Goal: Transaction & Acquisition: Purchase product/service

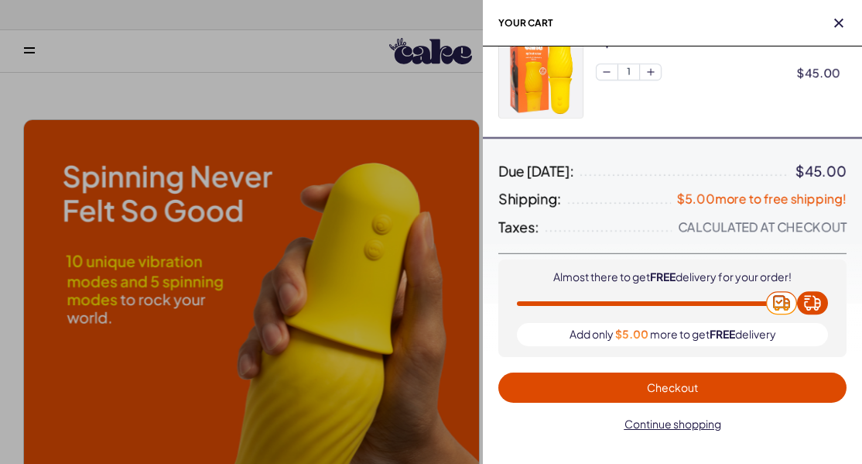
scroll to position [40, 0]
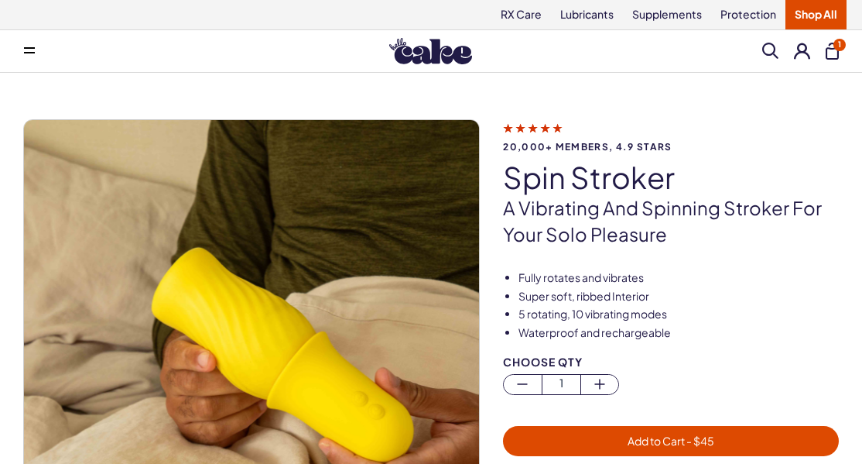
click at [657, 98] on div "20,000+ members, 4.9 stars spin stroker A vibrating and spinning stroker for yo…" at bounding box center [431, 364] width 862 height 582
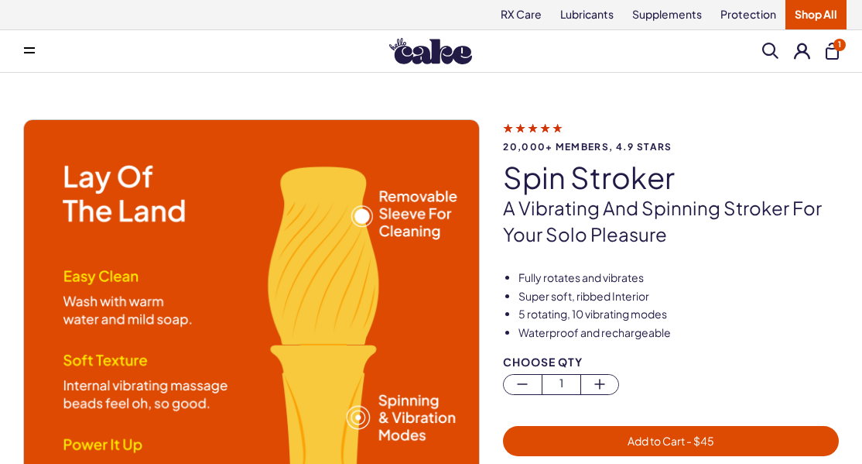
click at [836, 54] on button "1" at bounding box center [832, 51] width 13 height 17
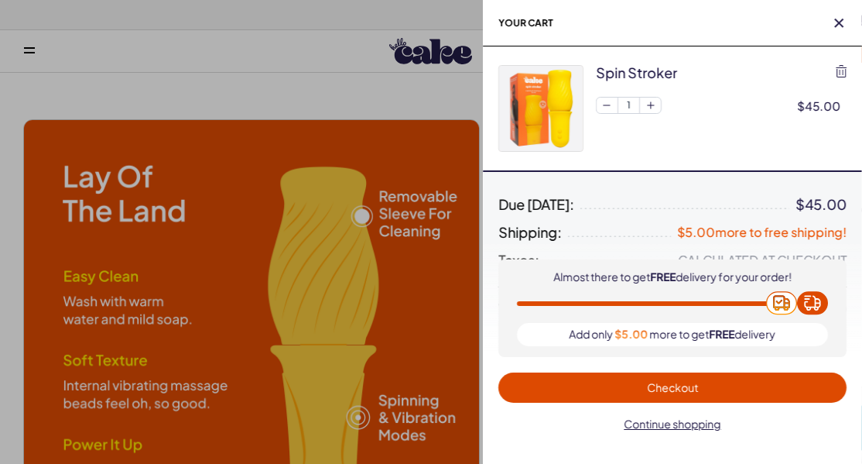
click at [669, 389] on span "Checkout" at bounding box center [672, 387] width 51 height 14
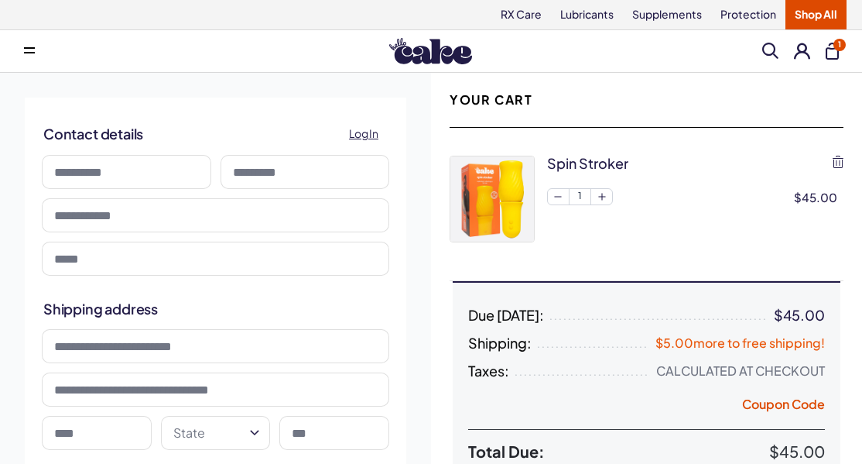
click at [23, 50] on button at bounding box center [29, 51] width 31 height 31
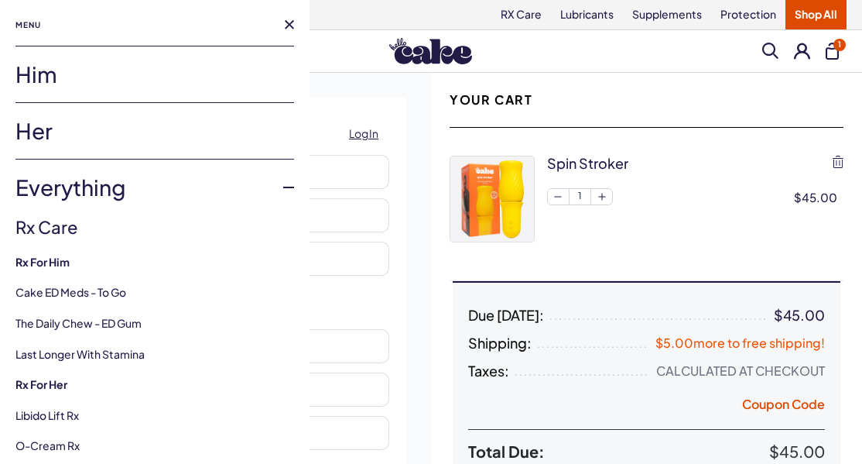
click at [34, 78] on link "Him" at bounding box center [154, 74] width 279 height 56
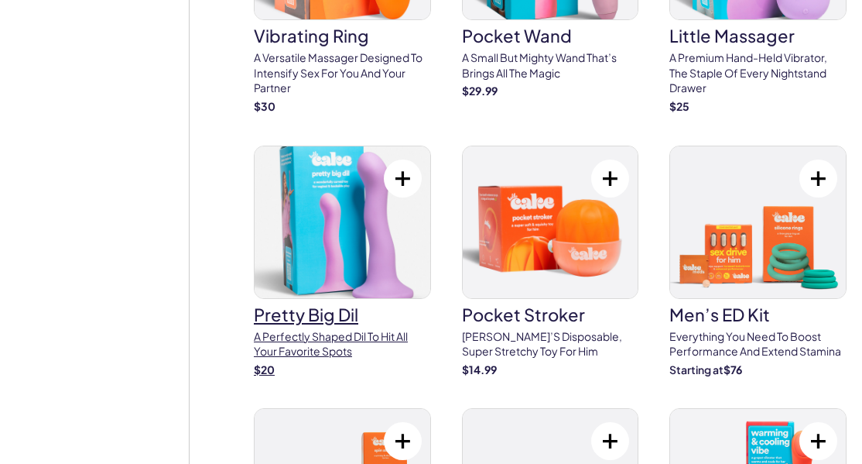
scroll to position [4753, 0]
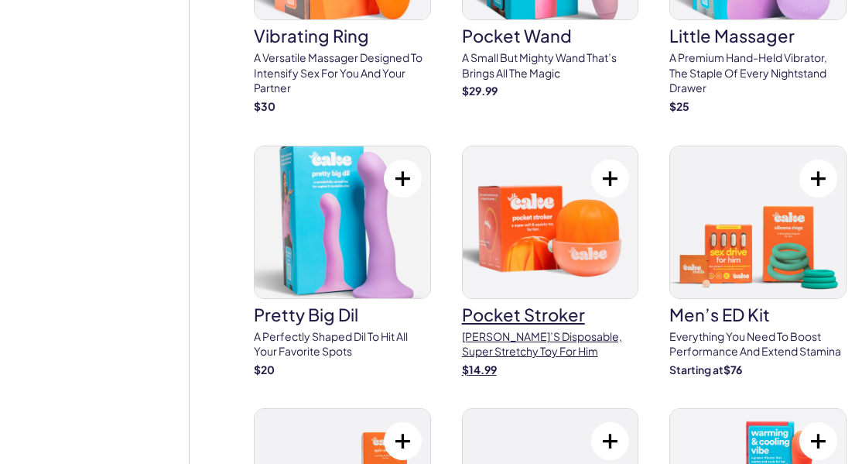
click at [550, 146] on img at bounding box center [551, 222] width 176 height 152
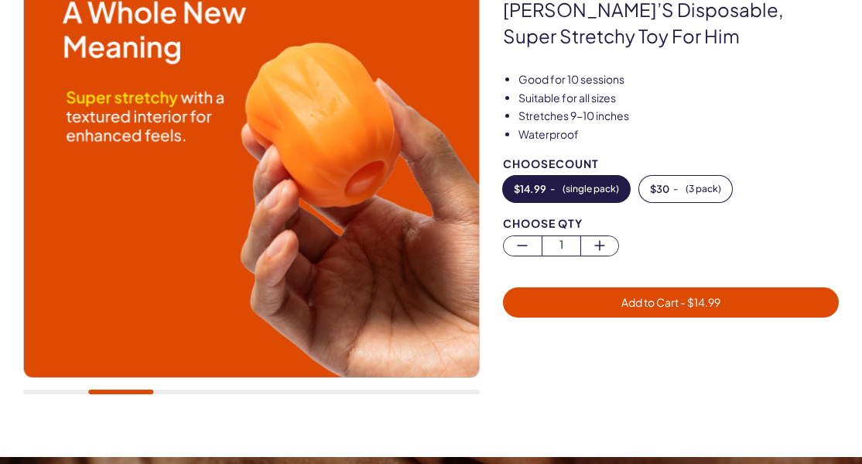
scroll to position [214, 0]
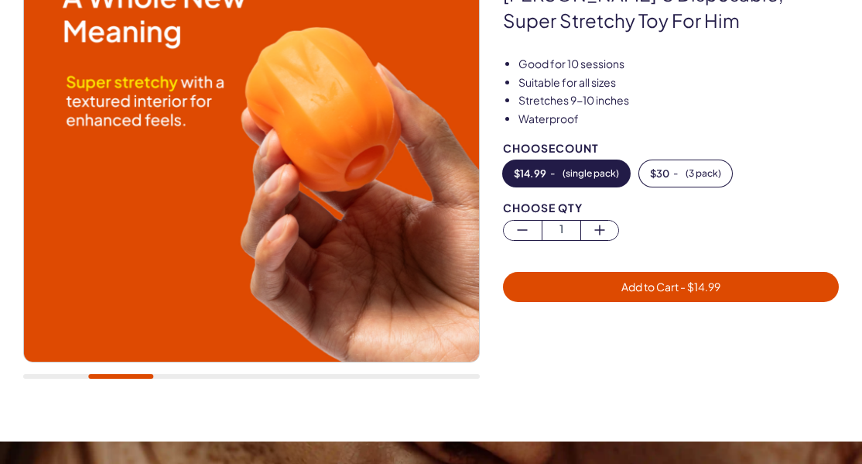
click at [248, 196] on img at bounding box center [251, 133] width 455 height 455
click at [189, 381] on div at bounding box center [251, 150] width 457 height 489
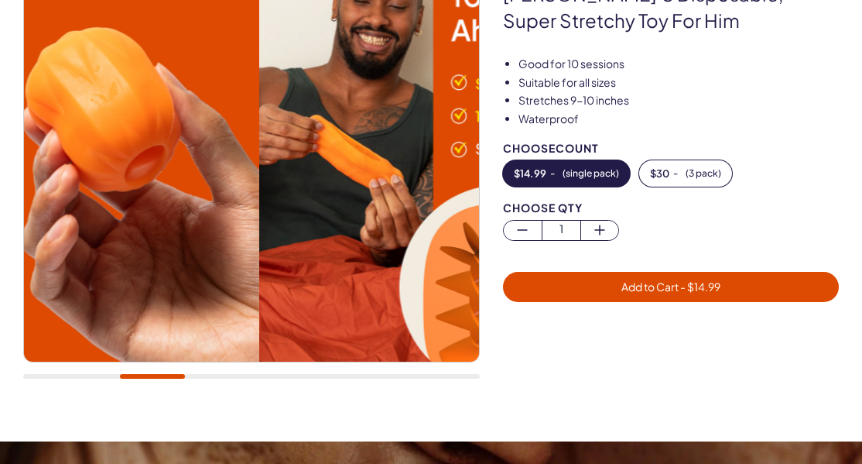
click at [185, 378] on div at bounding box center [152, 376] width 65 height 5
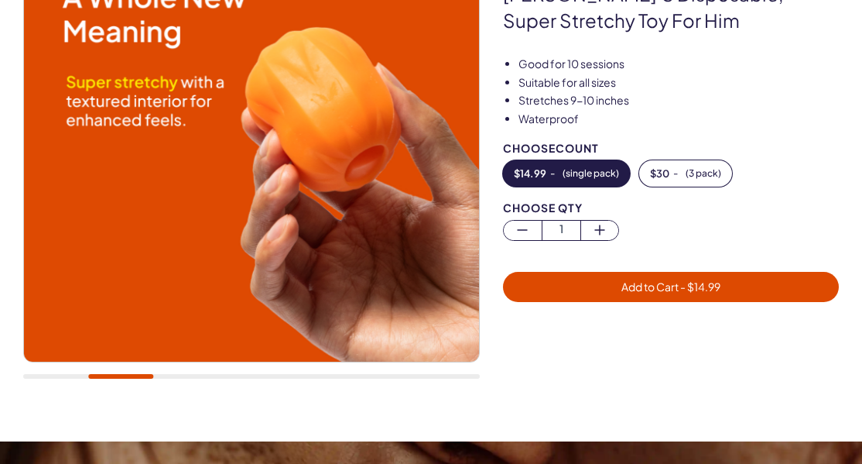
click at [185, 378] on div at bounding box center [251, 376] width 457 height 5
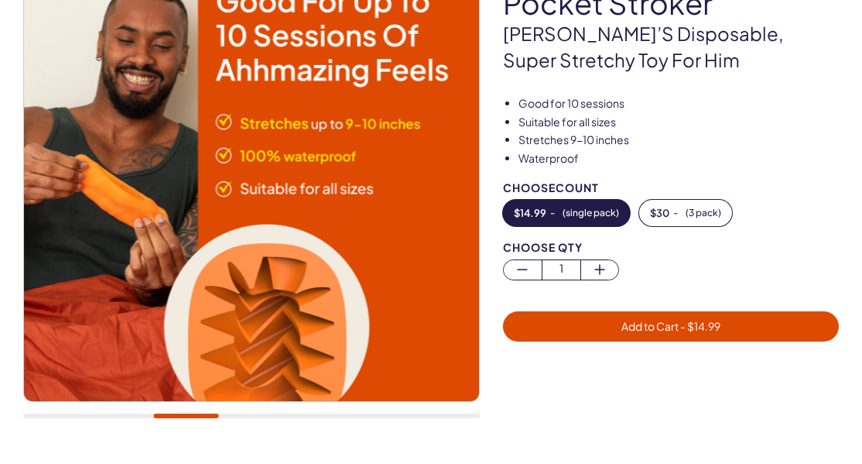
scroll to position [218, 0]
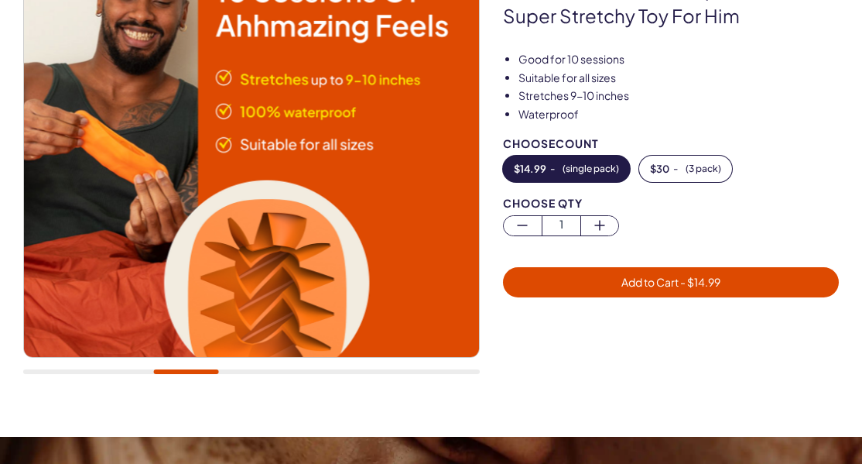
click at [276, 380] on div at bounding box center [251, 145] width 457 height 489
click at [310, 265] on img at bounding box center [251, 129] width 455 height 455
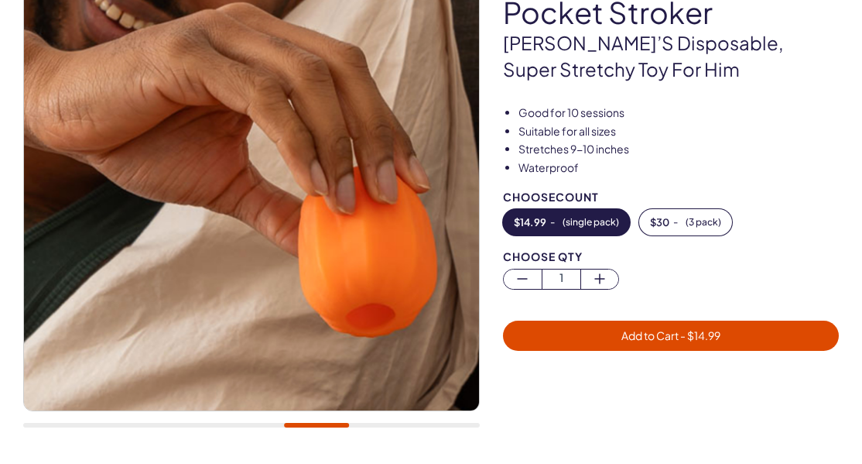
scroll to position [171, 0]
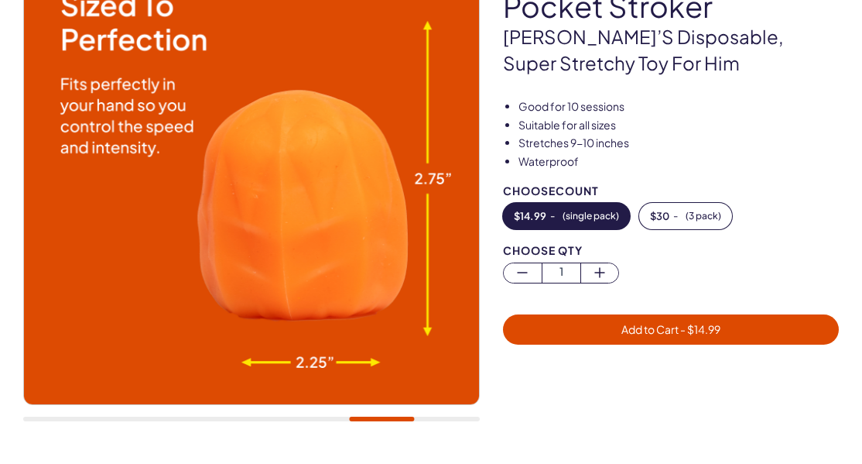
click at [721, 324] on span "- $ 14.99" at bounding box center [700, 329] width 42 height 14
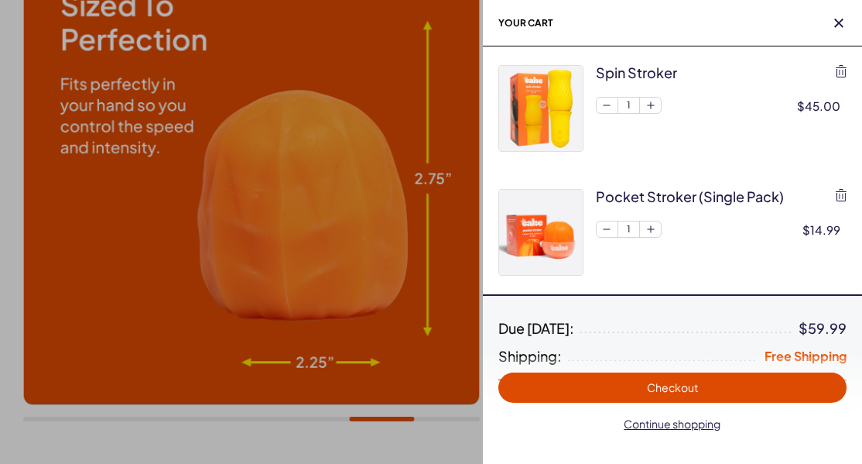
scroll to position [0, 0]
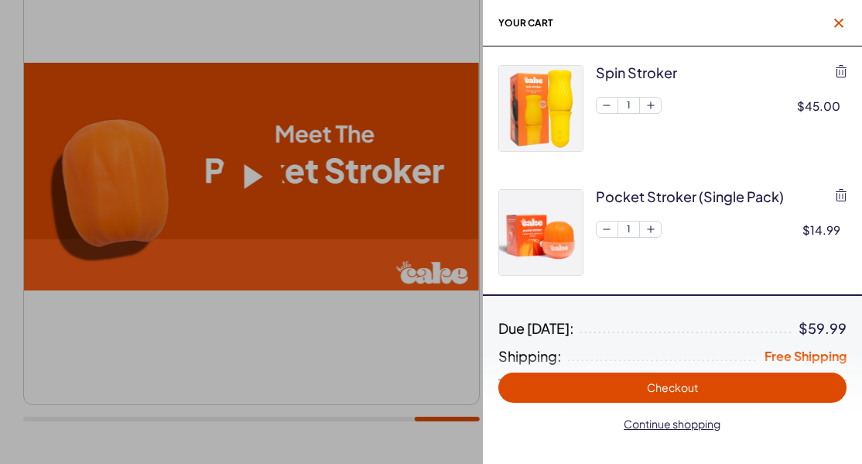
click at [844, 19] on span "button" at bounding box center [838, 22] width 15 height 15
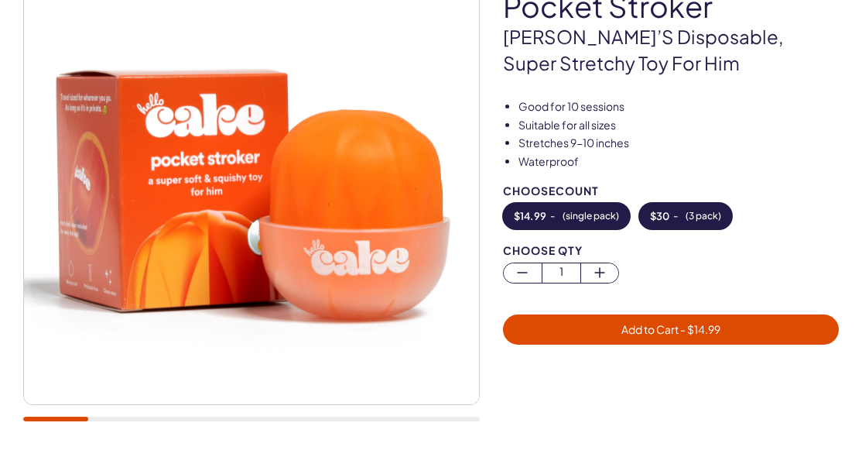
click at [663, 221] on button "$ 30 - ( 3 pack )" at bounding box center [685, 216] width 93 height 26
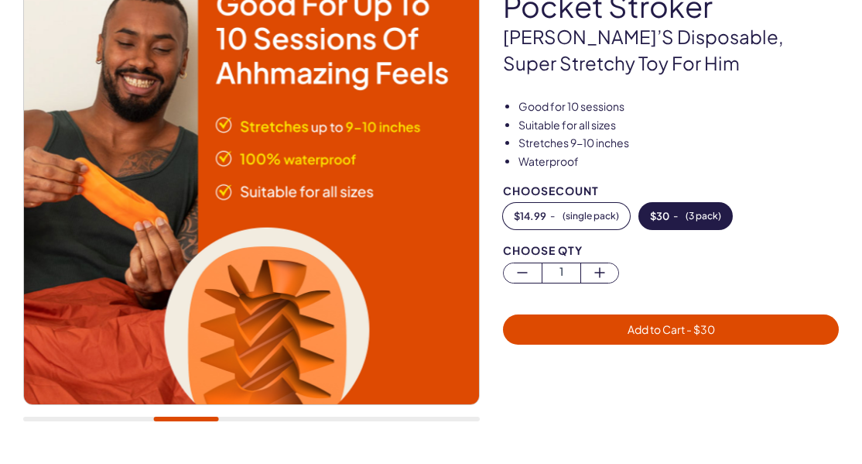
click at [644, 330] on span "Add to Cart - $ 30" at bounding box center [671, 329] width 87 height 14
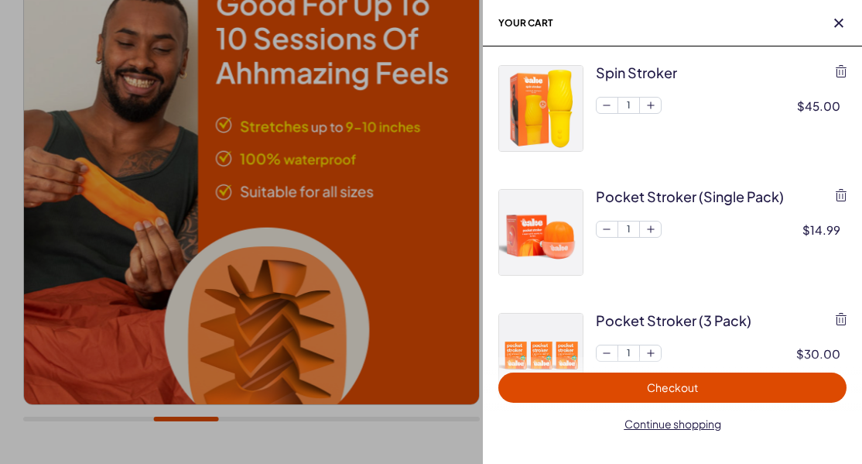
scroll to position [108, 0]
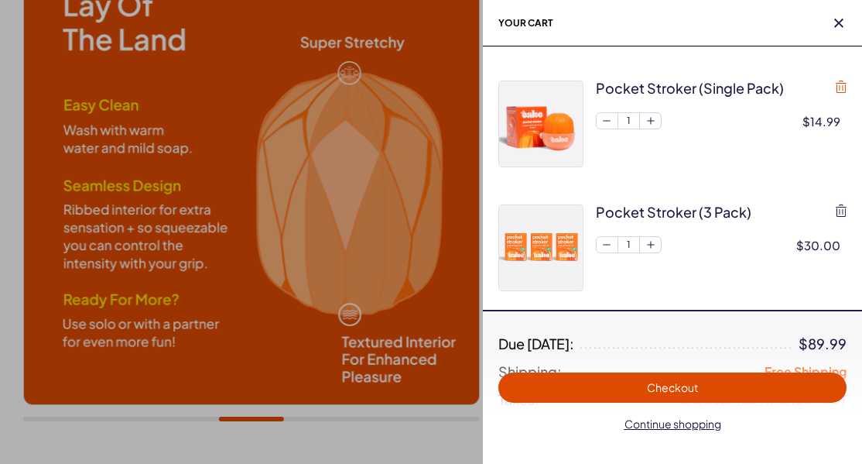
click at [841, 85] on icon "button" at bounding box center [841, 86] width 11 height 12
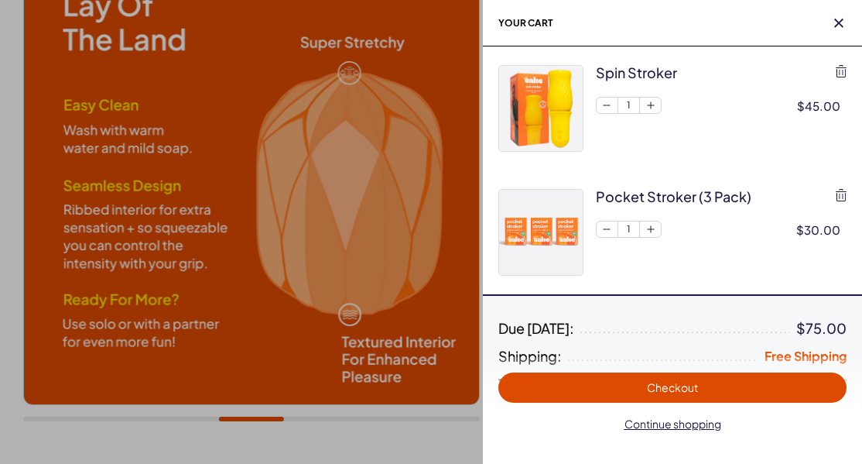
scroll to position [0, 0]
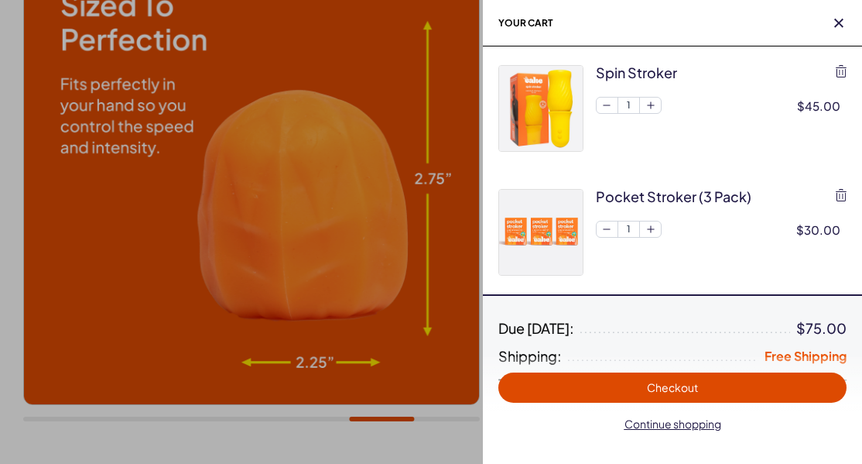
click at [678, 389] on span "Checkout" at bounding box center [672, 387] width 51 height 14
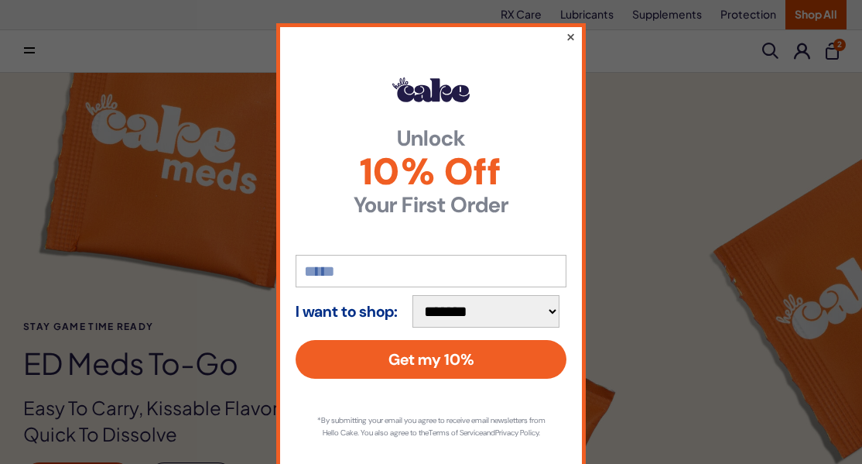
click at [570, 36] on button "×" at bounding box center [571, 36] width 10 height 19
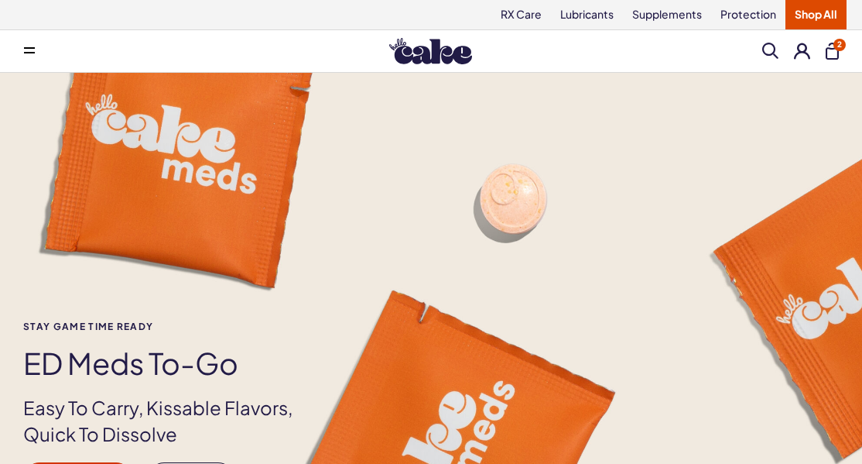
click at [29, 52] on icon at bounding box center [29, 53] width 11 height 2
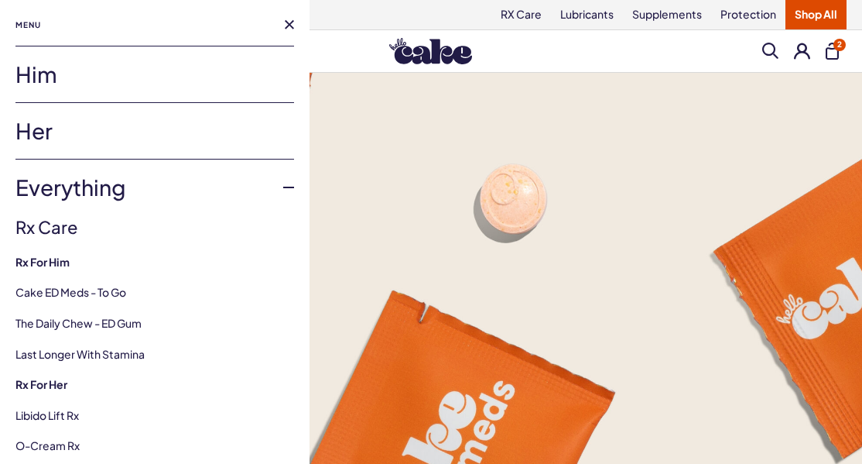
click at [39, 71] on link "Him" at bounding box center [154, 74] width 279 height 56
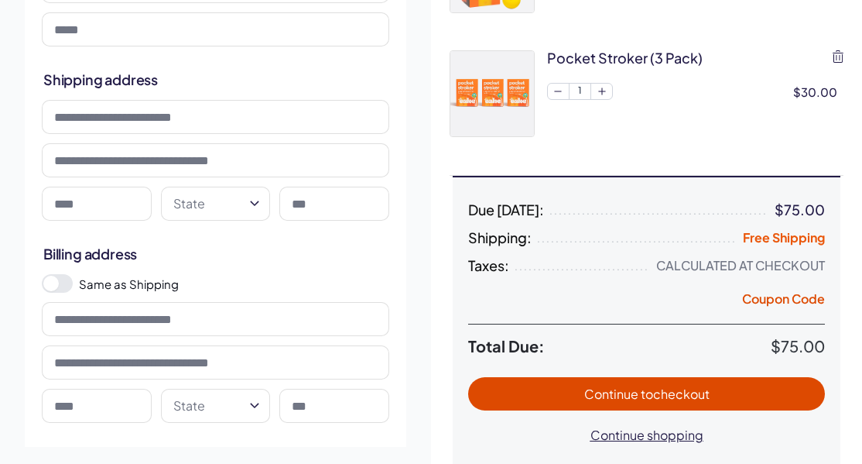
scroll to position [228, 0]
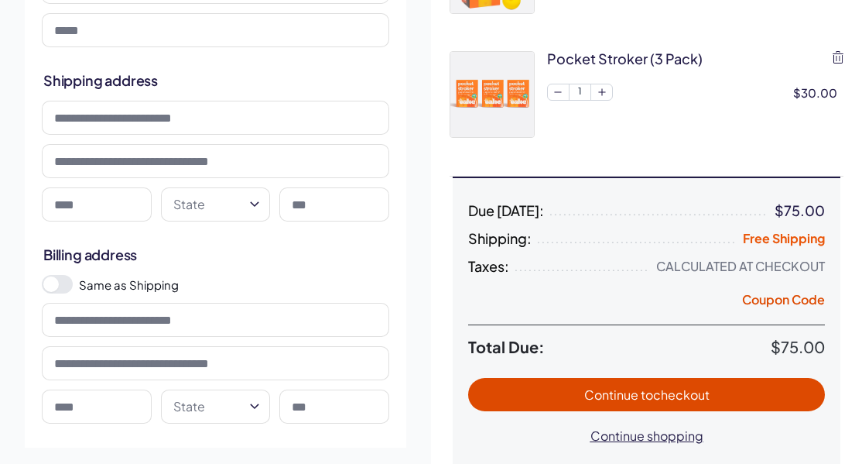
click at [773, 302] on button "Coupon Code" at bounding box center [783, 302] width 83 height 22
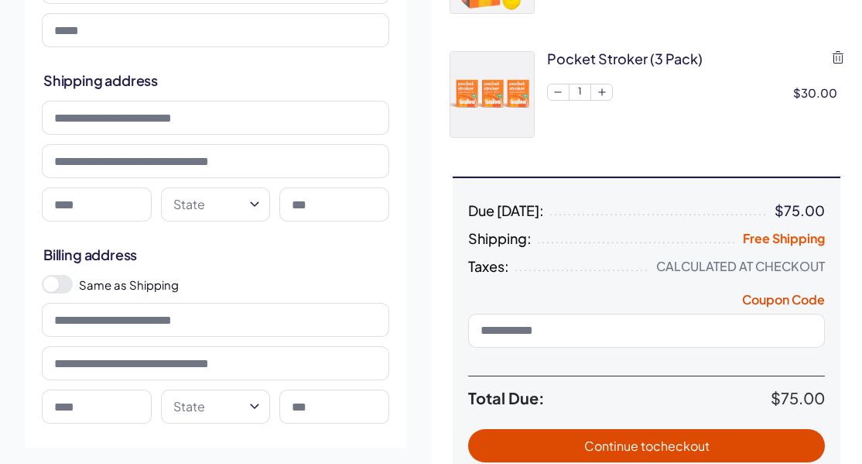
click at [633, 330] on input at bounding box center [646, 330] width 357 height 34
click at [810, 331] on span "Apply" at bounding box center [801, 330] width 26 height 12
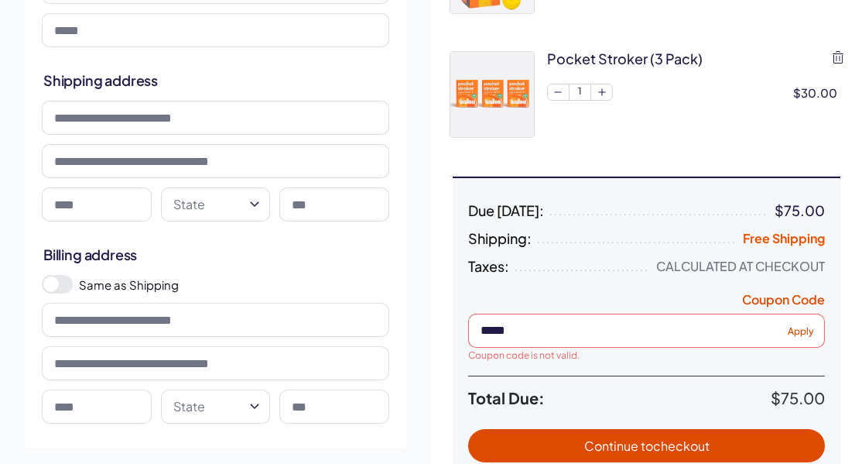
drag, startPoint x: 532, startPoint y: 334, endPoint x: 413, endPoint y: 334, distance: 119.2
click at [413, 334] on div "**********" at bounding box center [431, 199] width 862 height 711
click at [800, 332] on span "Apply" at bounding box center [801, 330] width 26 height 12
drag, startPoint x: 563, startPoint y: 334, endPoint x: 372, endPoint y: 328, distance: 191.3
click at [372, 328] on div "**********" at bounding box center [431, 199] width 862 height 711
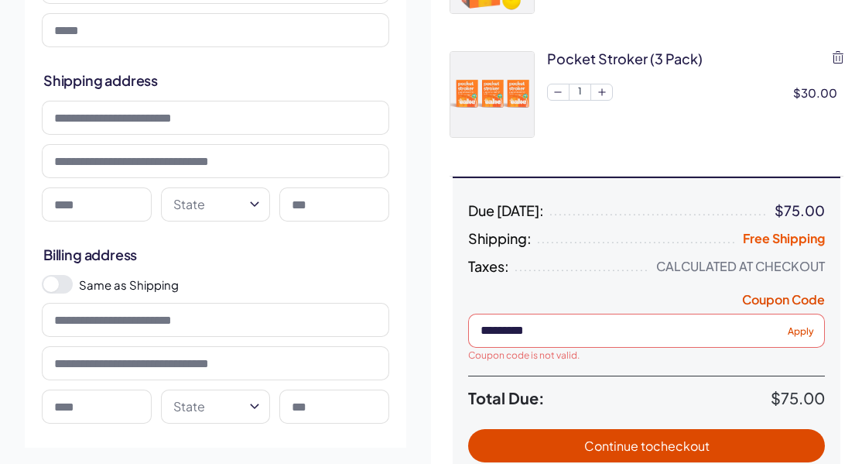
paste input "**"
type input "**********"
click at [810, 328] on span "Apply" at bounding box center [801, 330] width 26 height 12
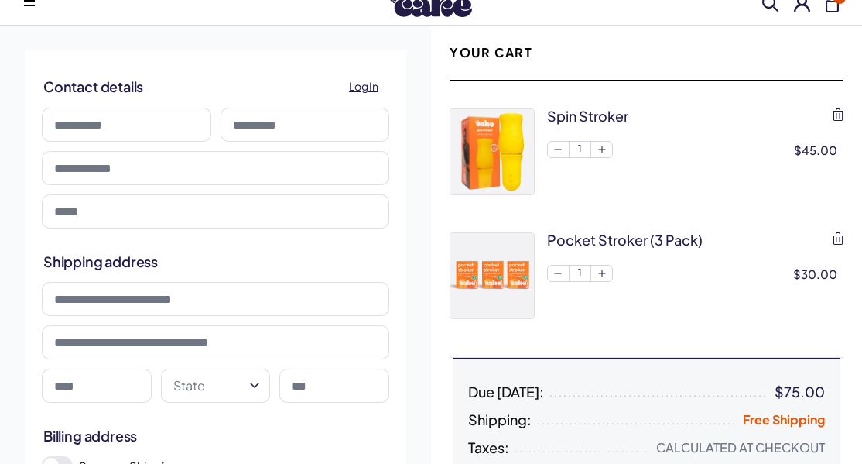
scroll to position [46, 0]
click at [604, 244] on div "pocket stroker (3 pack)" at bounding box center [625, 240] width 156 height 19
click at [482, 268] on img at bounding box center [492, 276] width 84 height 85
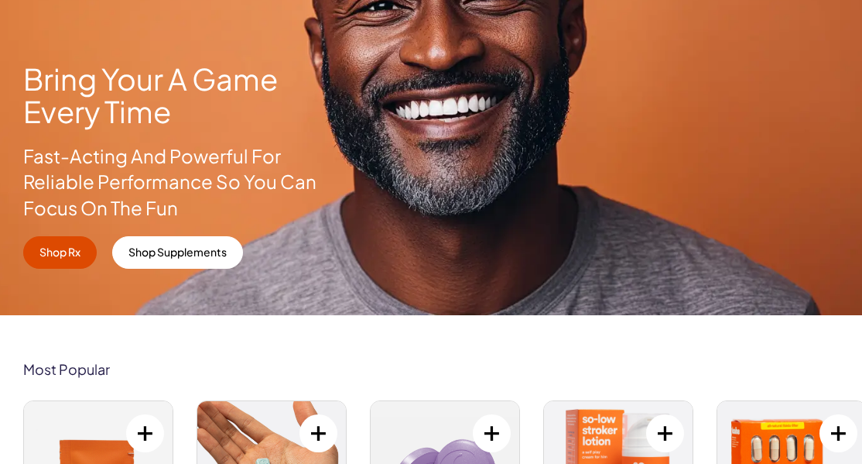
scroll to position [247, 0]
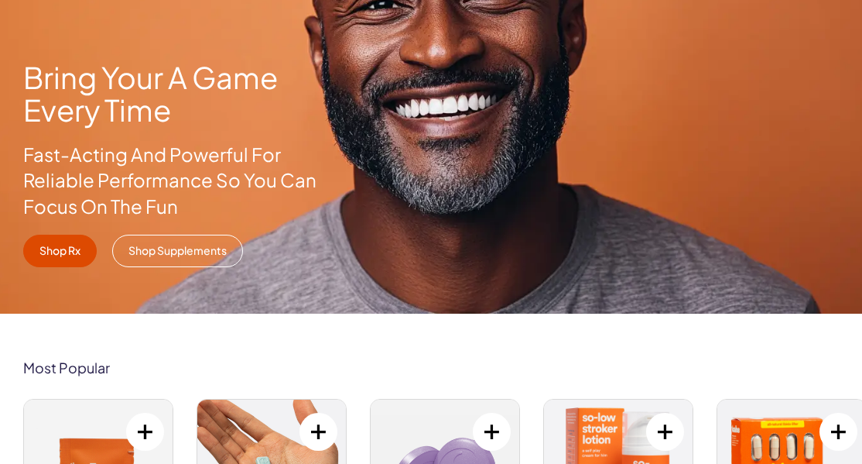
click at [208, 249] on link "Shop Supplements" at bounding box center [177, 251] width 131 height 33
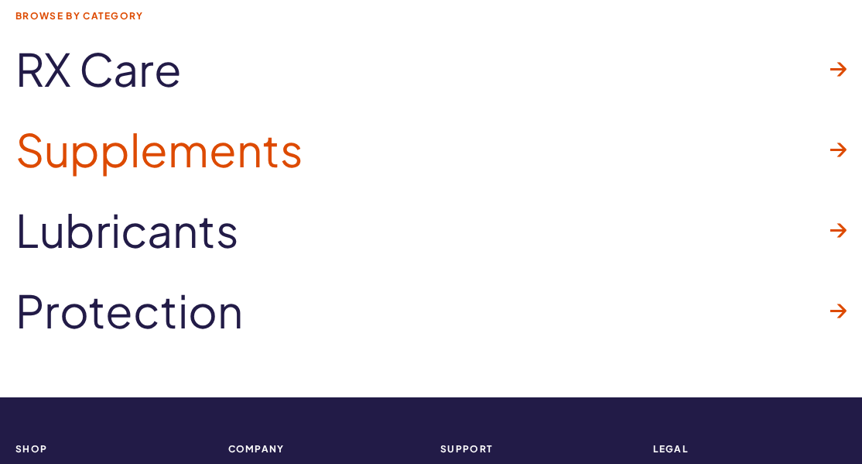
scroll to position [2459, 0]
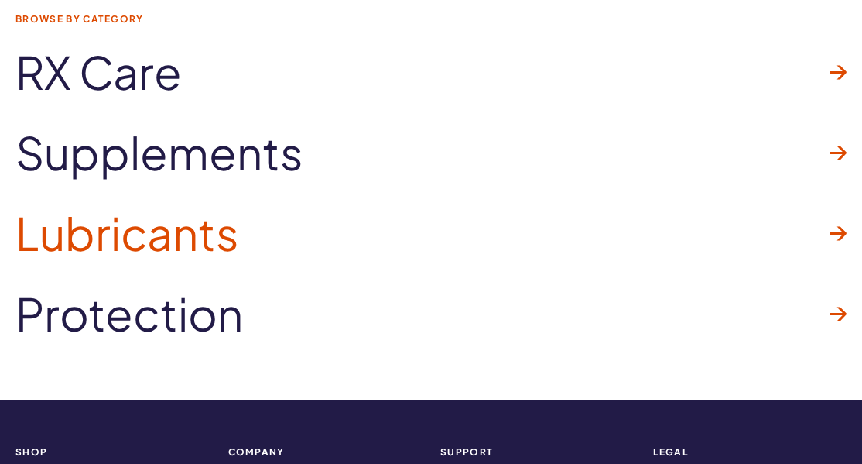
click at [167, 228] on span "Lubricants" at bounding box center [127, 233] width 224 height 50
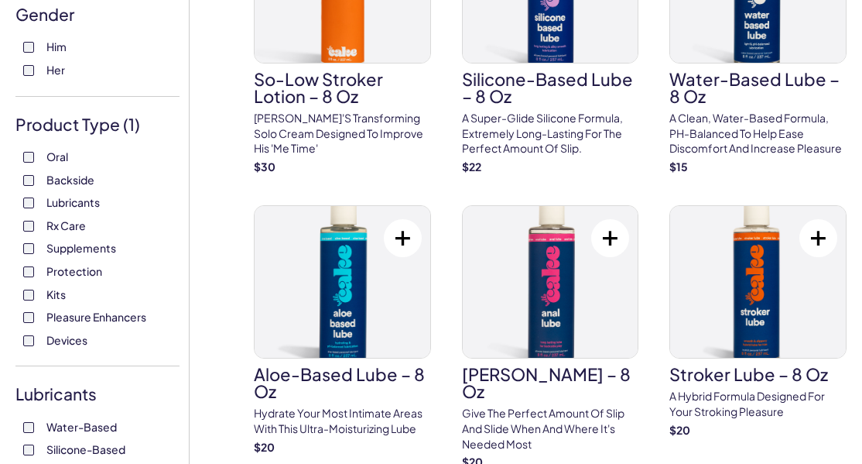
scroll to position [181, 0]
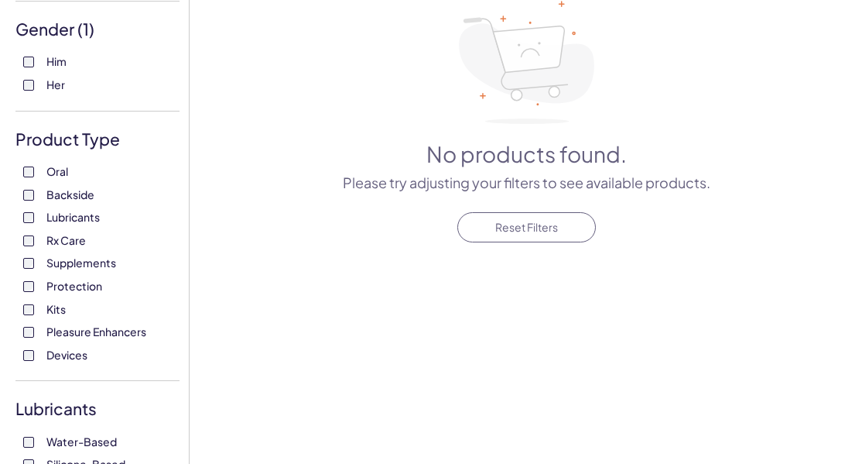
scroll to position [191, 0]
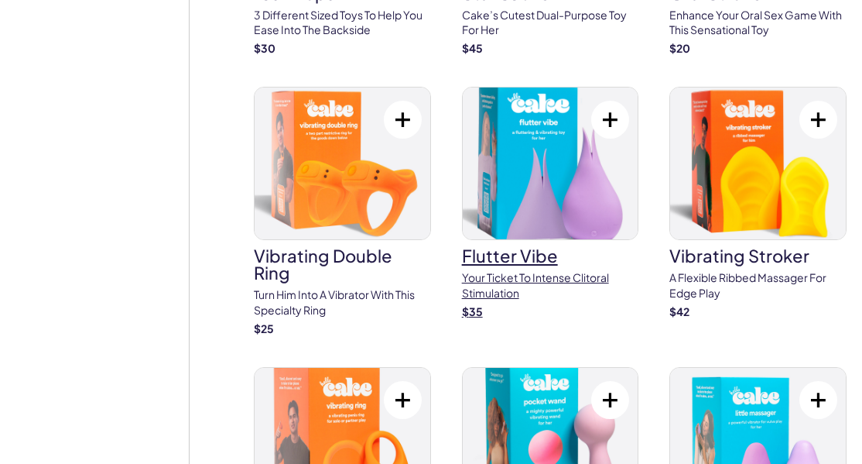
scroll to position [4251, 0]
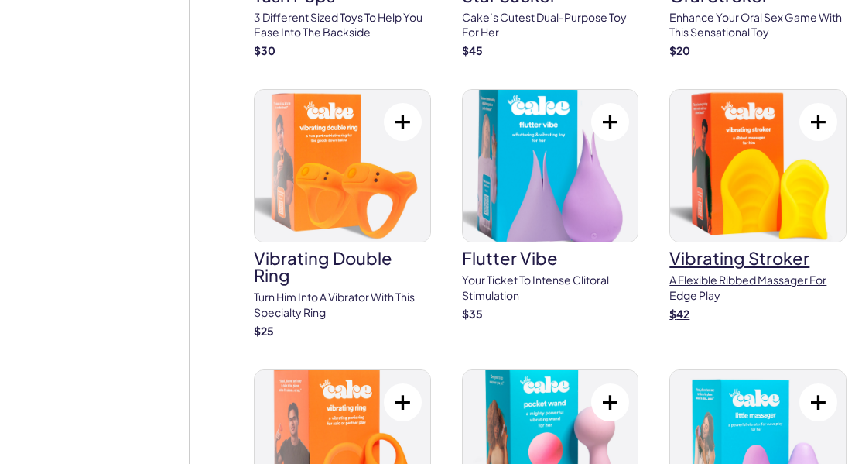
click at [721, 249] on h3 "vibrating stroker" at bounding box center [757, 257] width 177 height 17
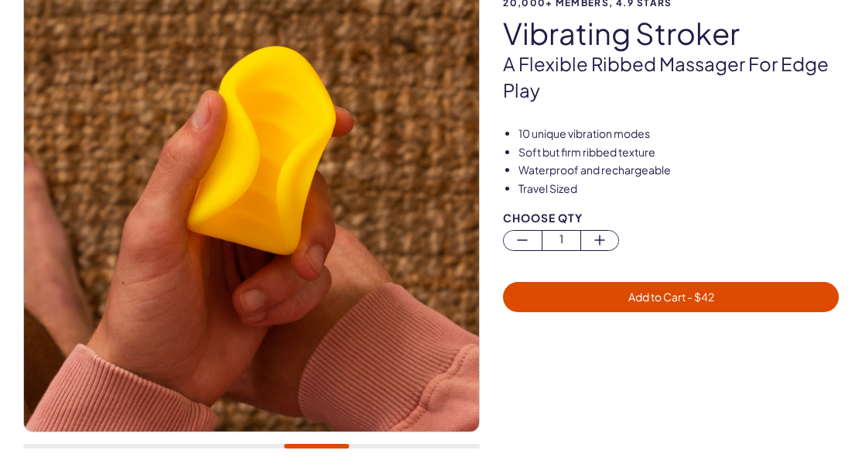
scroll to position [149, 0]
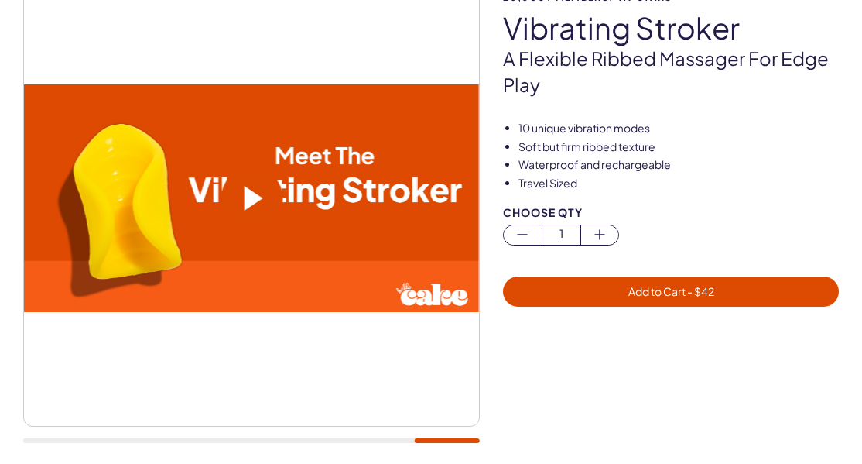
click at [250, 203] on span at bounding box center [253, 198] width 19 height 25
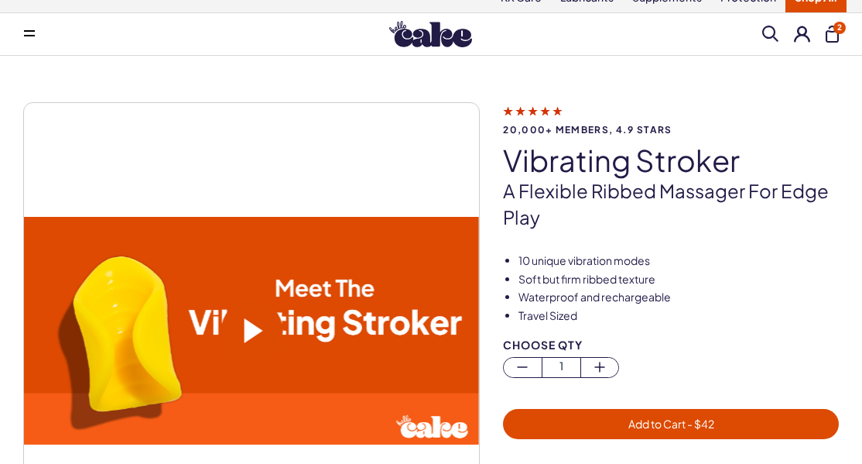
scroll to position [20, 0]
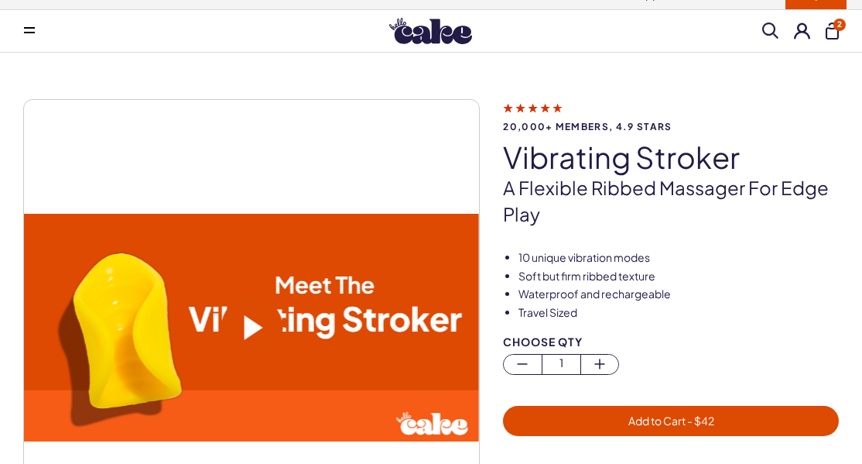
click at [687, 421] on span "- $ 42" at bounding box center [700, 420] width 29 height 14
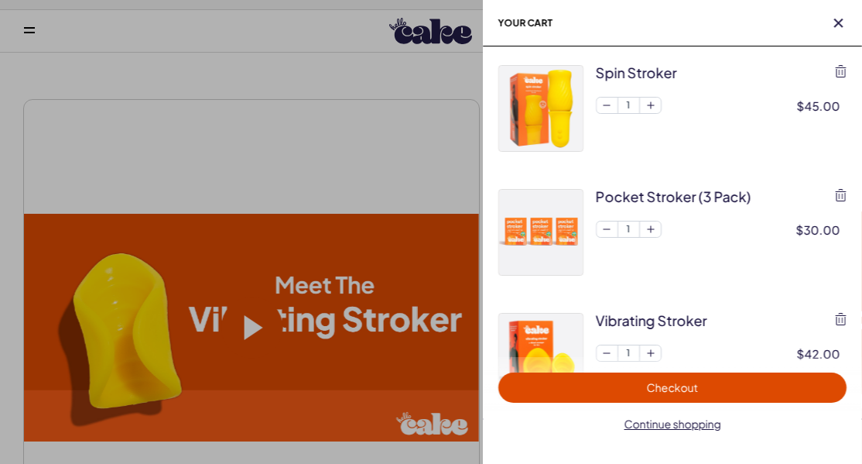
scroll to position [0, 0]
click at [846, 192] on icon "button" at bounding box center [841, 195] width 11 height 12
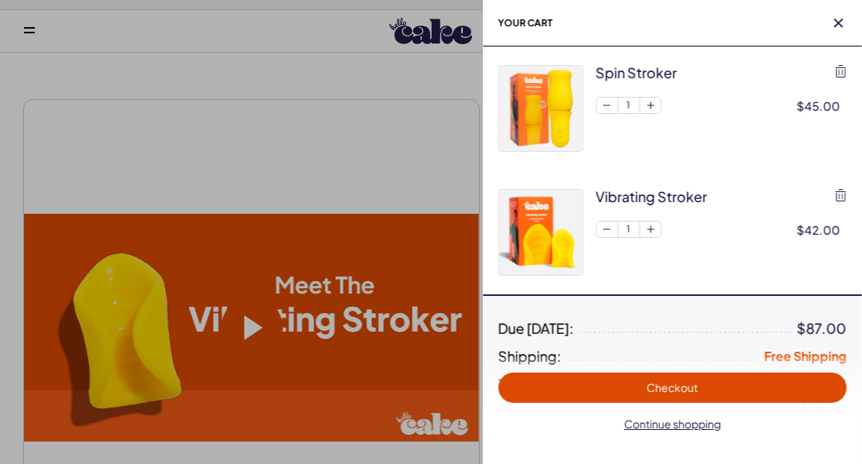
click at [676, 387] on span "Checkout" at bounding box center [672, 387] width 51 height 14
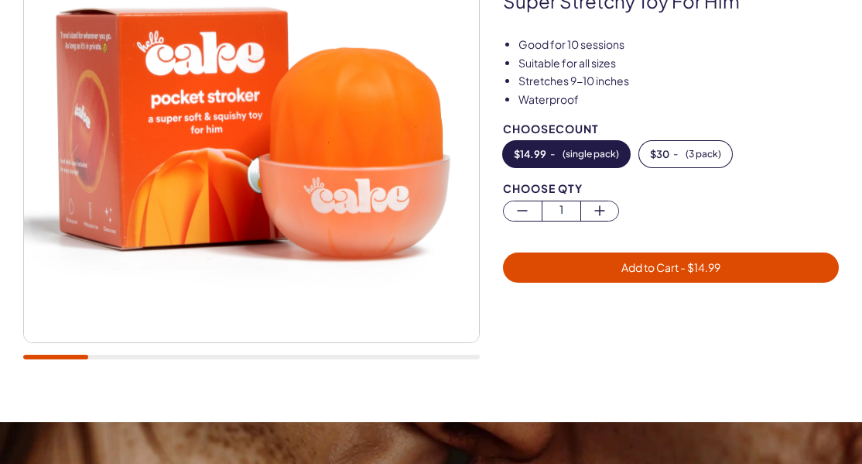
click at [357, 256] on img at bounding box center [251, 114] width 455 height 455
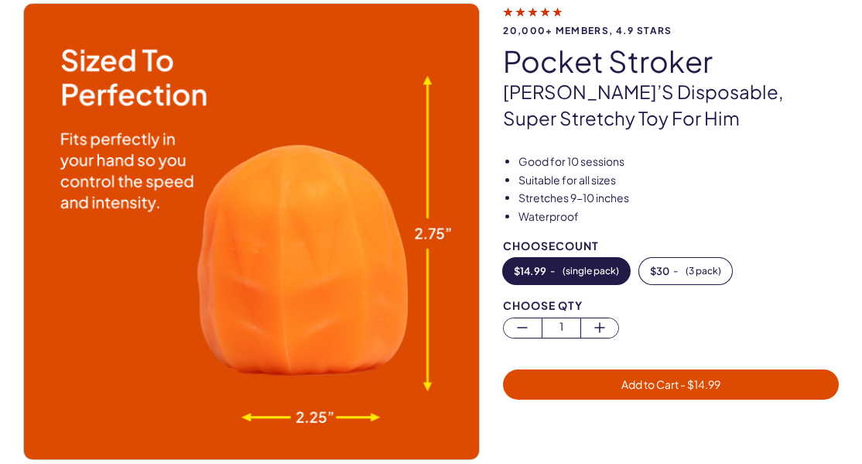
scroll to position [115, 0]
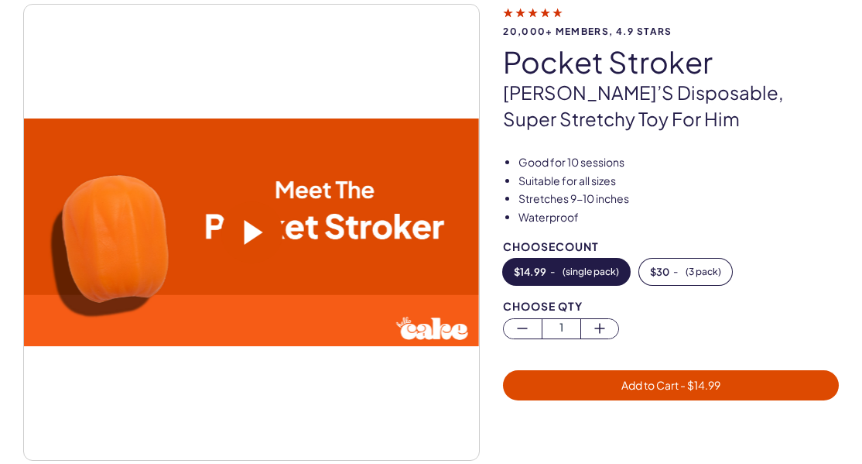
click at [248, 224] on span at bounding box center [253, 232] width 19 height 25
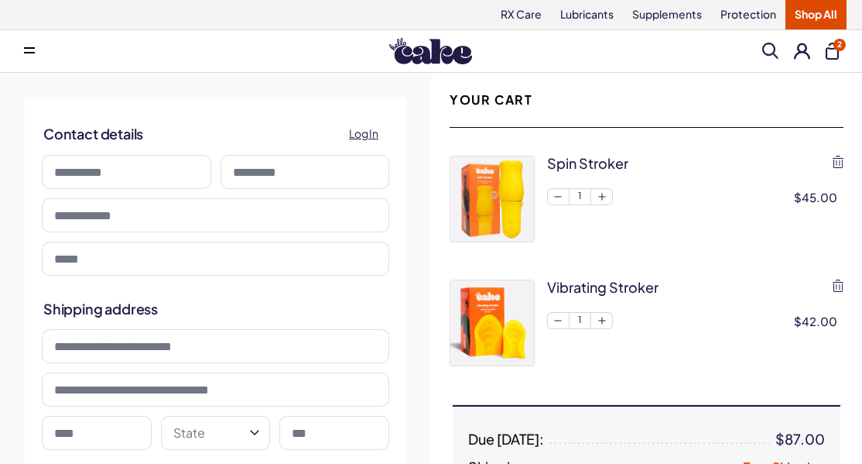
click at [799, 48] on button at bounding box center [802, 51] width 16 height 16
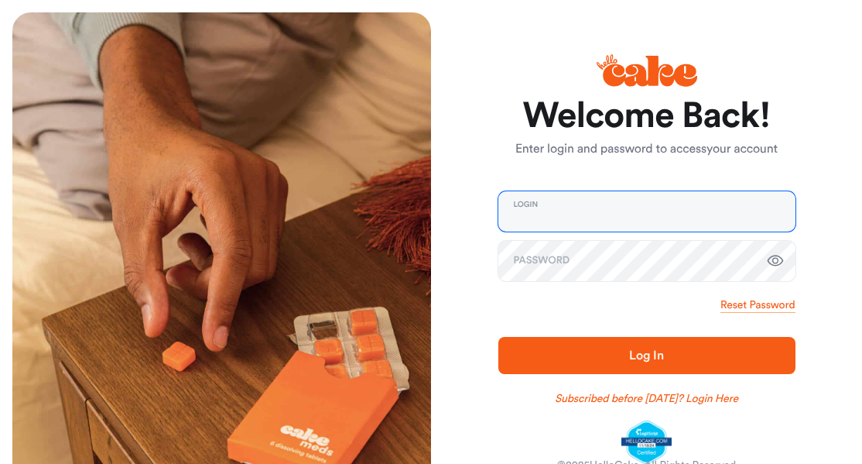
type input "**********"
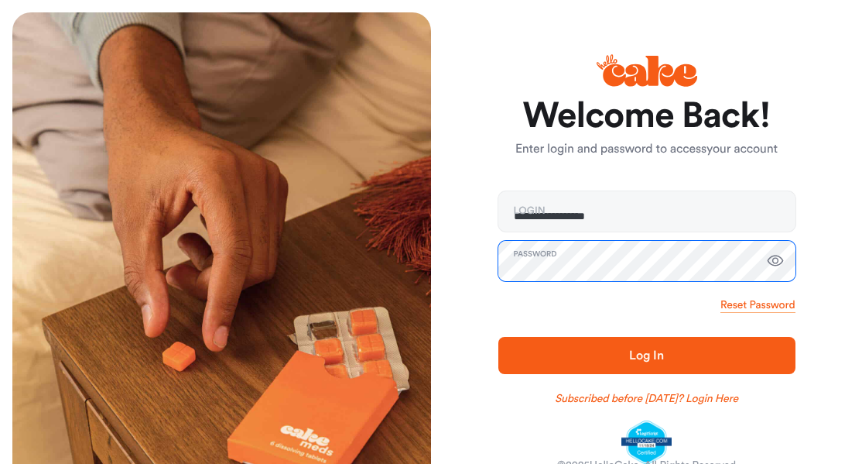
click at [646, 355] on button "Log In" at bounding box center [646, 355] width 297 height 37
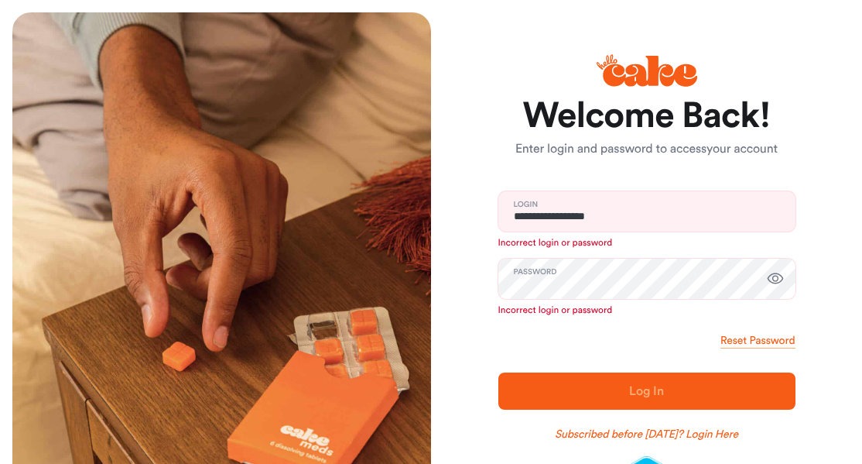
click at [739, 330] on form "**********" at bounding box center [646, 299] width 297 height 402
click at [743, 342] on link "Reset Password" at bounding box center [758, 340] width 74 height 15
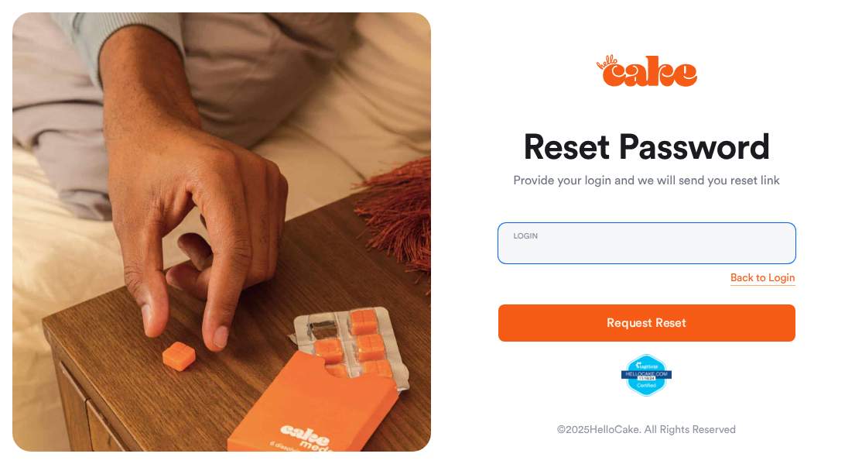
click at [568, 254] on input "email" at bounding box center [646, 243] width 297 height 40
type input "**********"
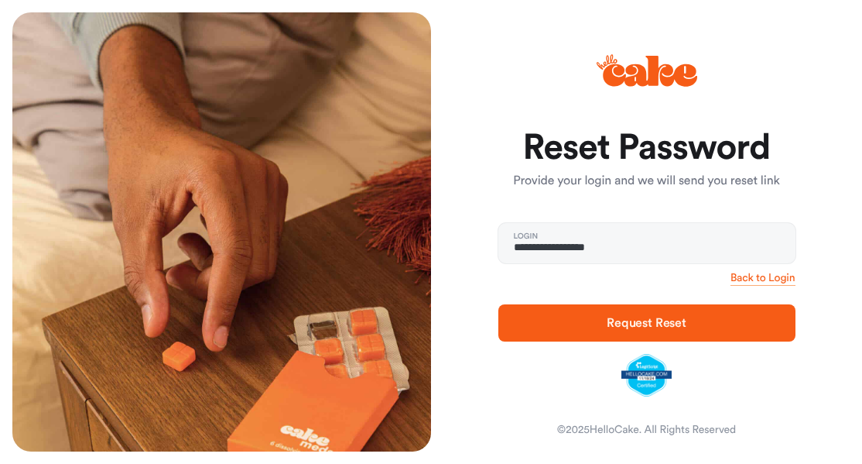
click at [632, 324] on span "Request Reset" at bounding box center [647, 323] width 80 height 12
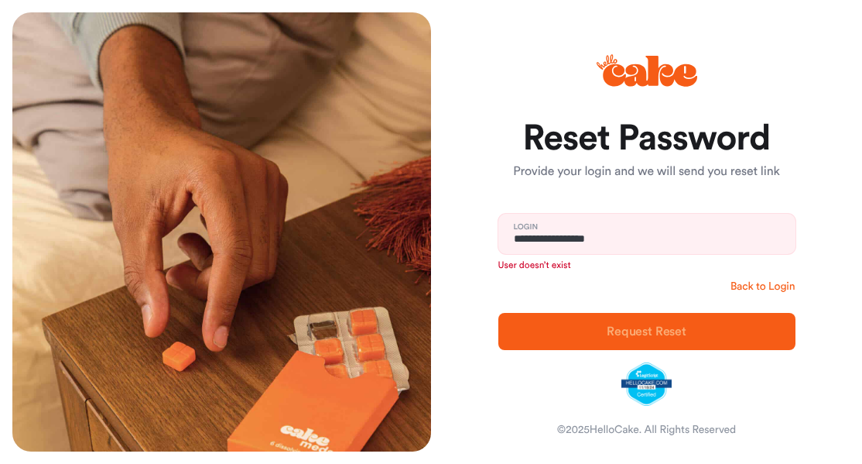
click at [758, 287] on link "Back to Login" at bounding box center [763, 286] width 65 height 15
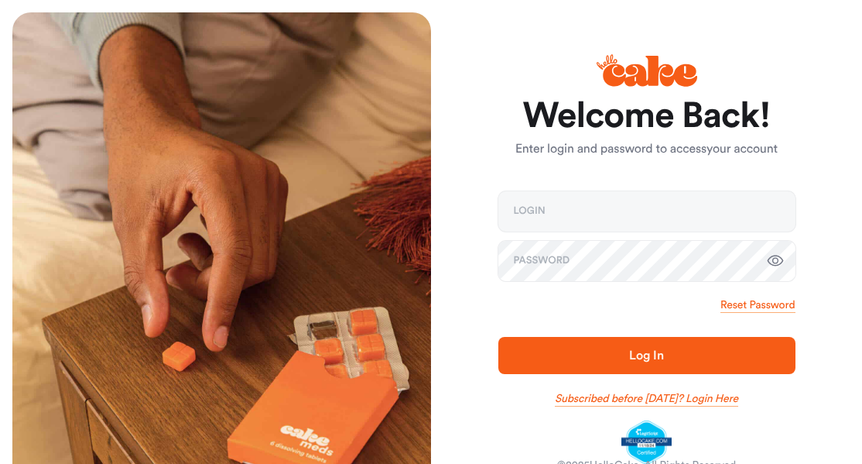
click at [731, 399] on link "Subscribed before [DATE]? Login Here" at bounding box center [646, 398] width 183 height 15
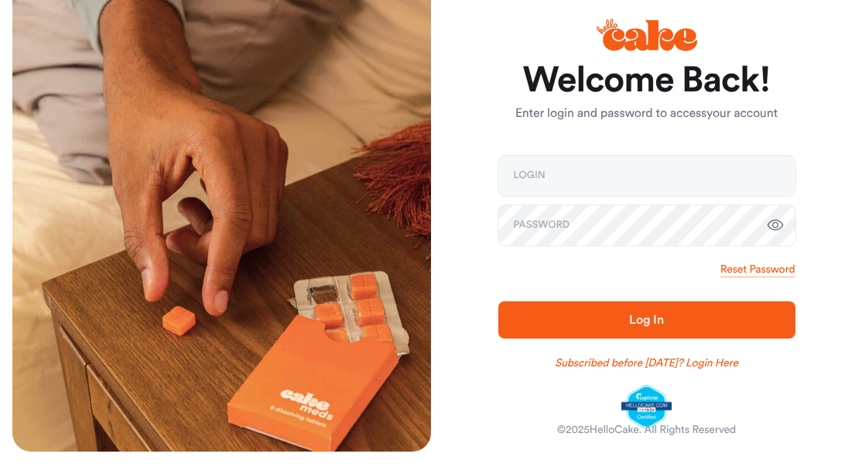
scroll to position [36, 0]
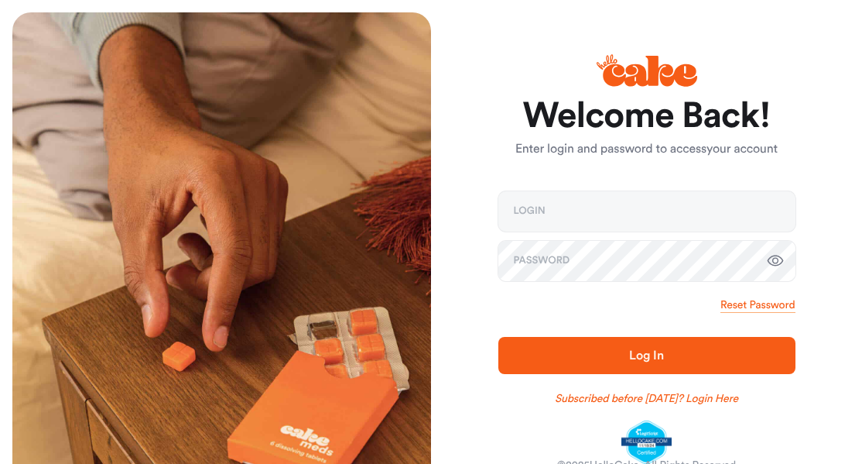
click at [660, 103] on h1 "Welcome Back!" at bounding box center [646, 116] width 297 height 37
click at [639, 73] on icon at bounding box center [650, 71] width 94 height 31
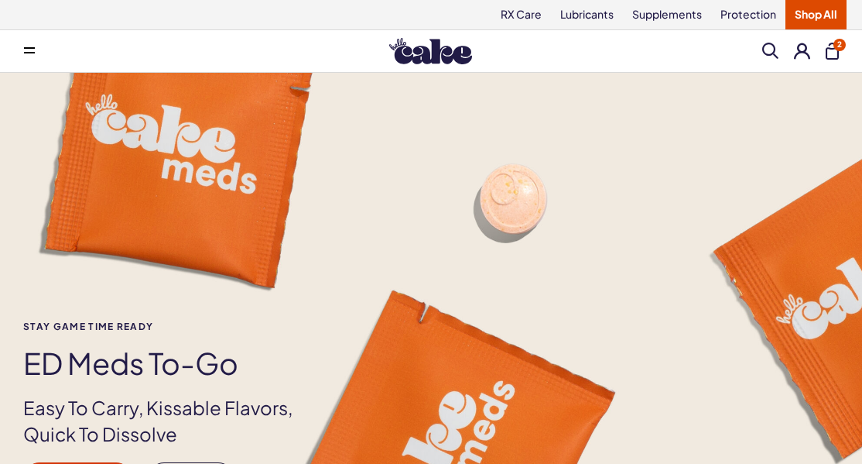
click at [837, 52] on button "2" at bounding box center [832, 51] width 13 height 17
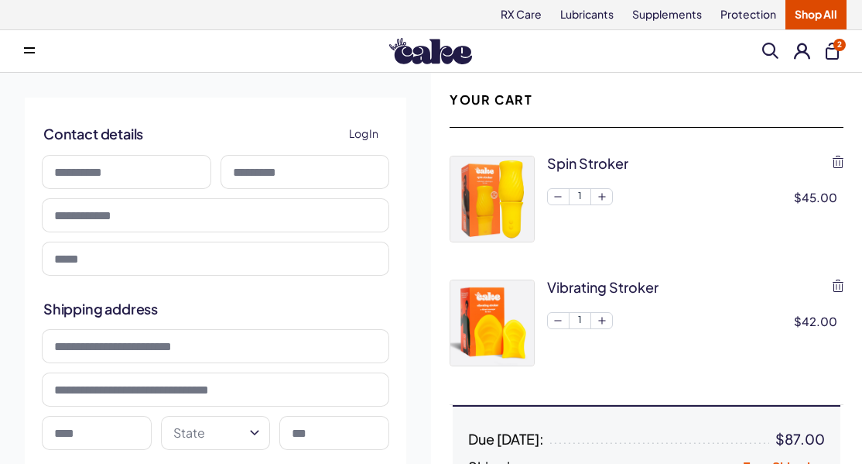
click at [375, 133] on span "Log In" at bounding box center [363, 134] width 29 height 18
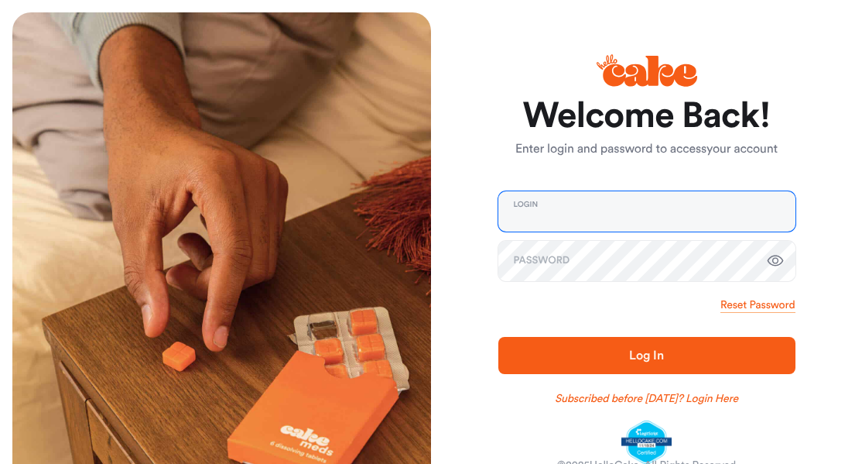
type input "**********"
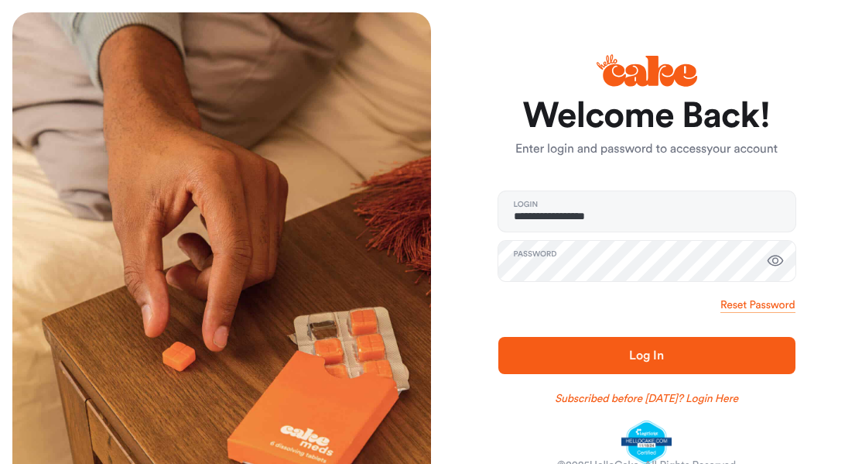
click at [646, 349] on span "Log In" at bounding box center [646, 355] width 34 height 12
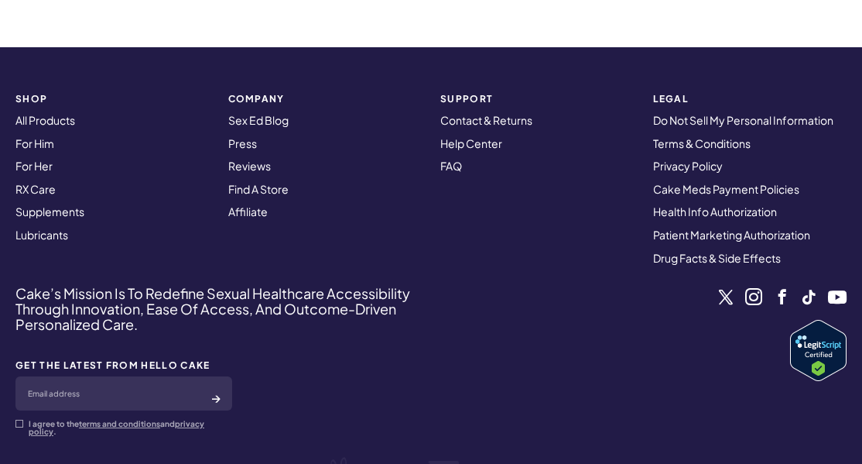
scroll to position [4984, 0]
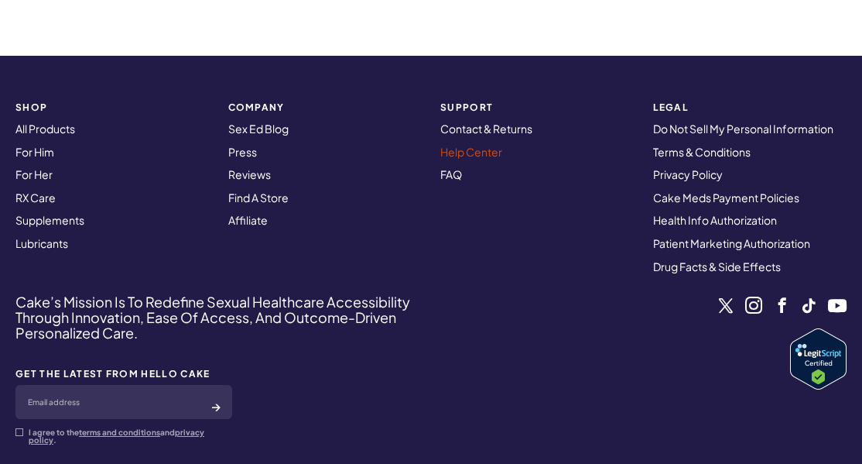
click at [483, 145] on link "Help Center" at bounding box center [471, 152] width 62 height 14
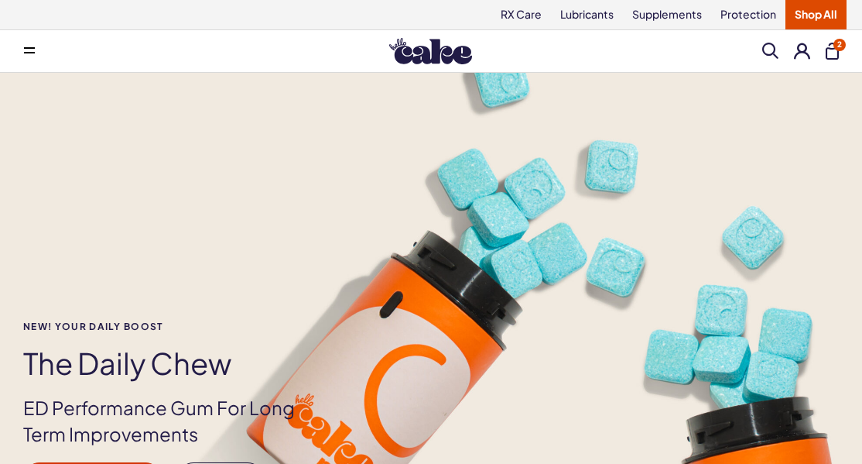
scroll to position [0, 0]
click at [837, 50] on span "2" at bounding box center [840, 45] width 12 height 12
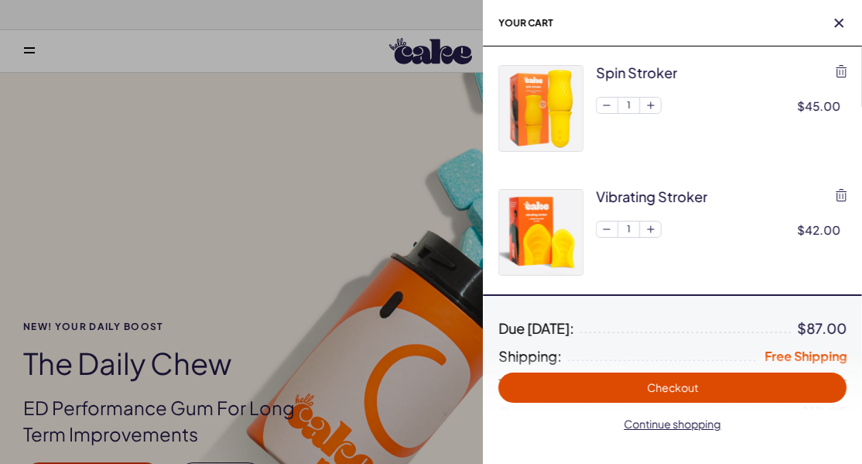
click at [690, 387] on span "Checkout" at bounding box center [672, 387] width 51 height 14
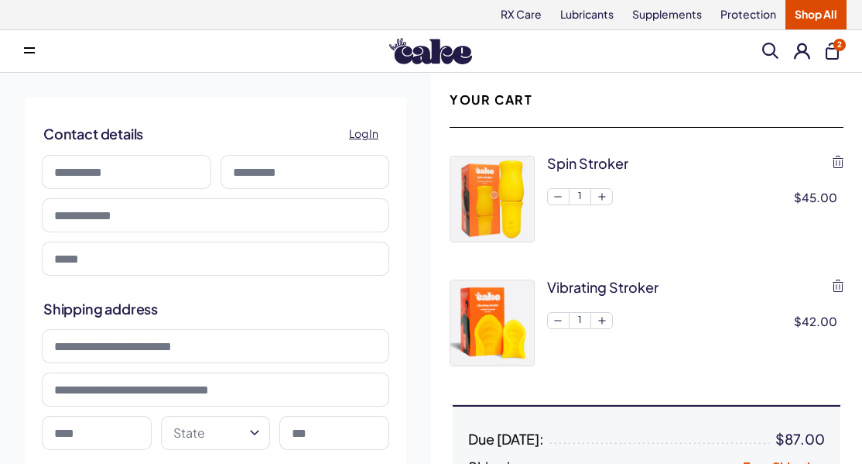
click at [183, 173] on input at bounding box center [126, 172] width 169 height 34
type input "*******"
type input "*****"
type input "**********"
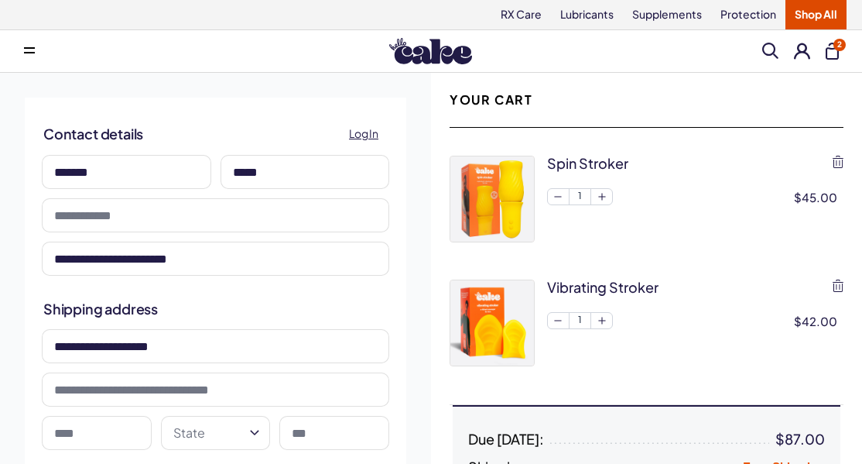
type input "*****"
type input "**********"
type input "******"
type input "*****"
drag, startPoint x: 252, startPoint y: 258, endPoint x: -71, endPoint y: 259, distance: 323.5
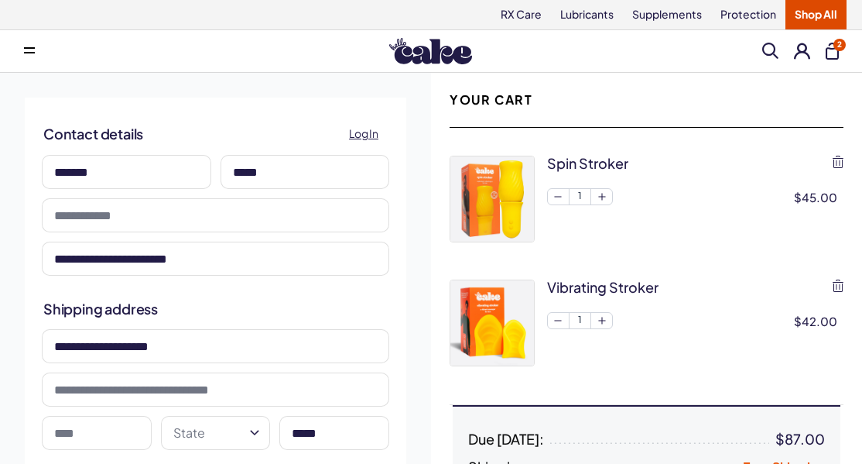
type input "*"
type input "**********"
click at [362, 216] on input "tel" at bounding box center [216, 215] width 348 height 34
type input "**********"
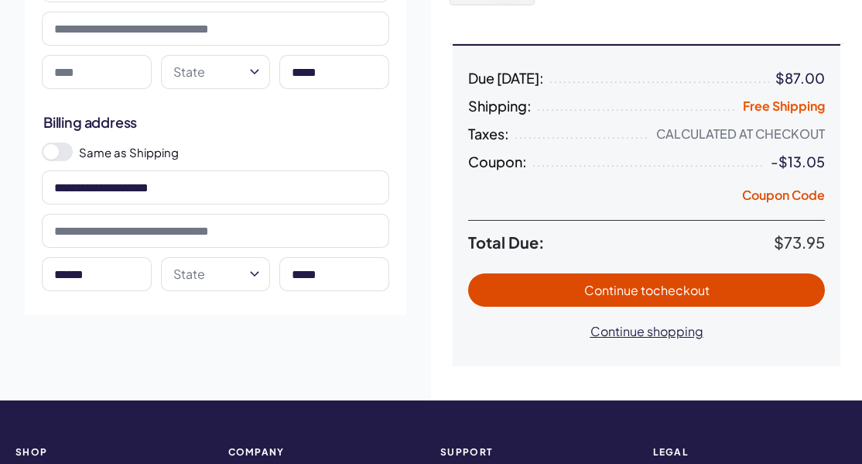
scroll to position [359, 0]
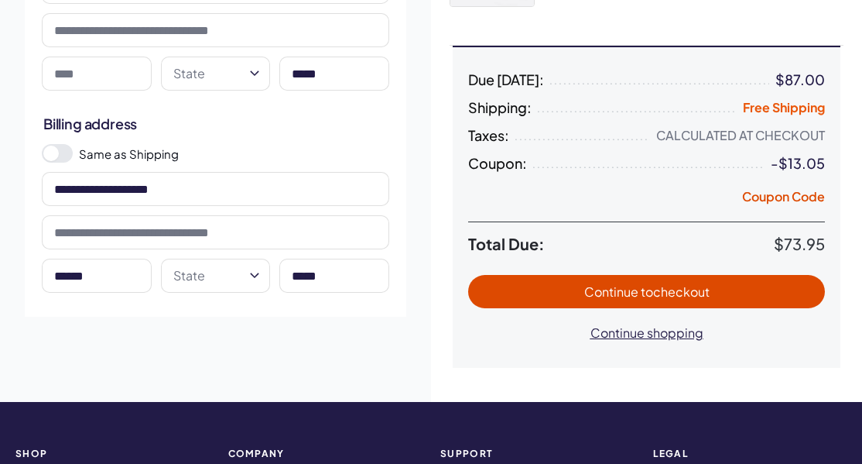
click at [683, 293] on span "to checkout" at bounding box center [675, 291] width 69 height 16
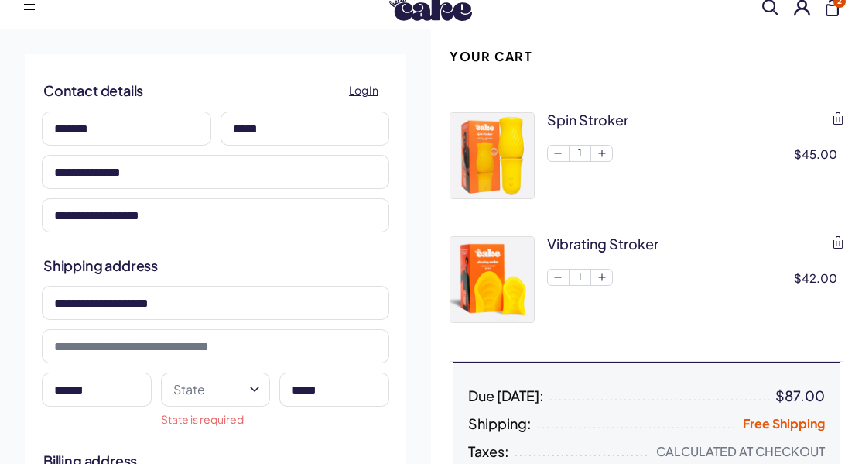
scroll to position [56, 0]
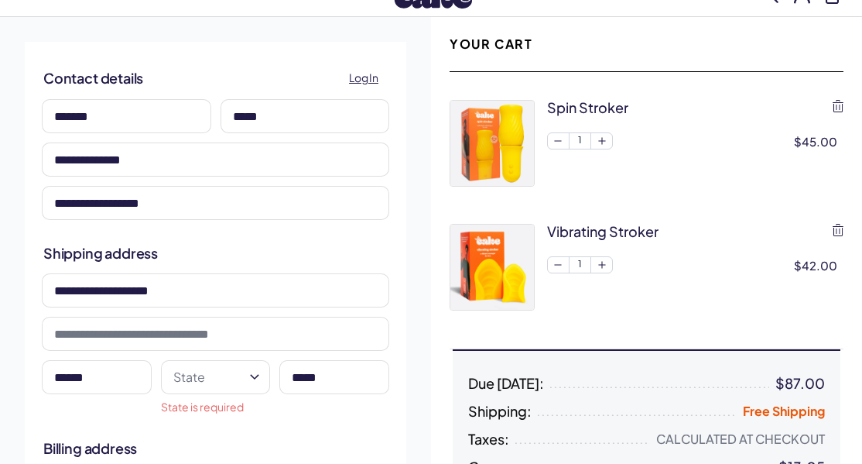
click at [121, 378] on input "******" at bounding box center [97, 377] width 110 height 34
click at [61, 378] on input "******" at bounding box center [97, 377] width 110 height 34
type input "******"
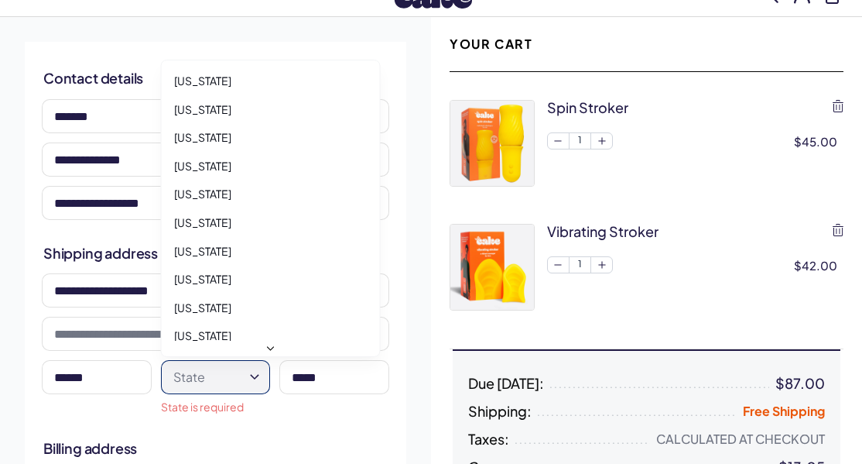
select select "**"
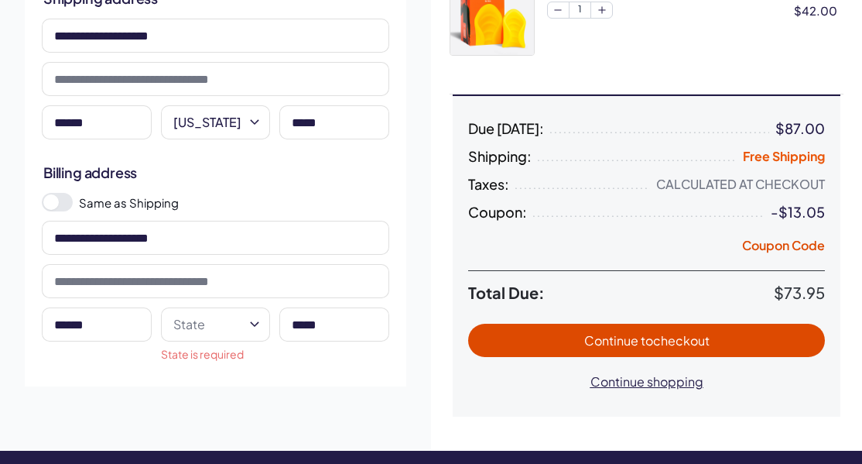
scroll to position [297, 0]
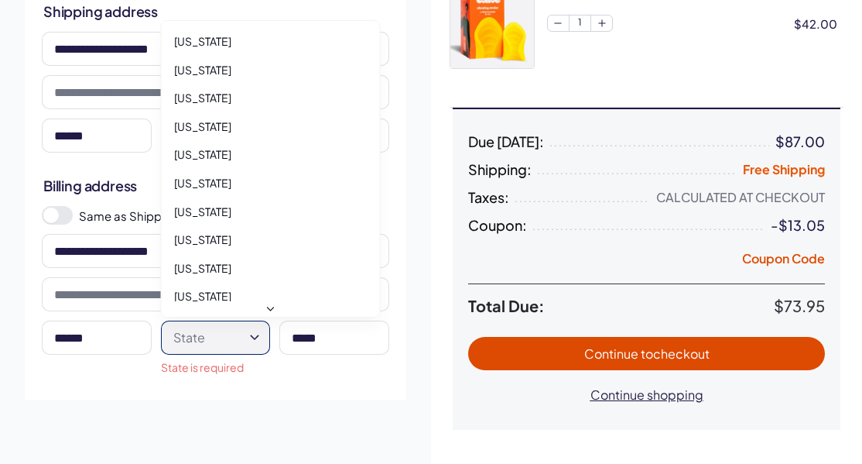
click at [252, 337] on html "RX Care Lubricants Supplements Protection Shop All Menu Him Her Everything 2" at bounding box center [431, 369] width 862 height 1332
select select "**"
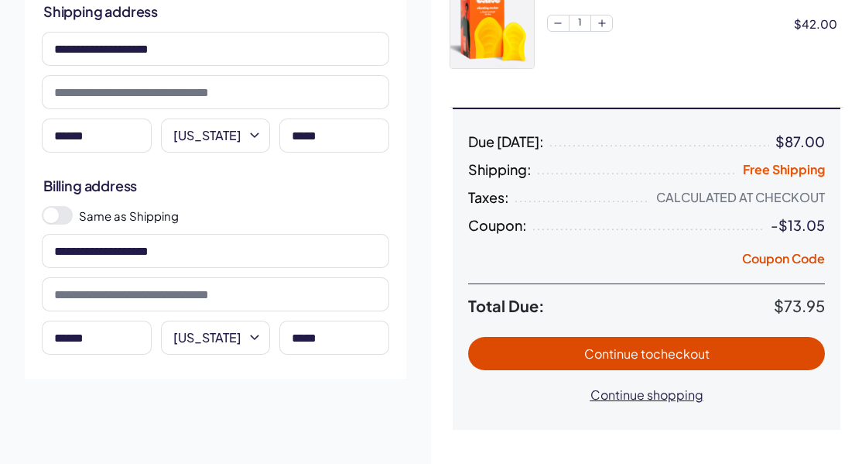
click at [724, 344] on span "Continue to checkout" at bounding box center [647, 353] width 326 height 18
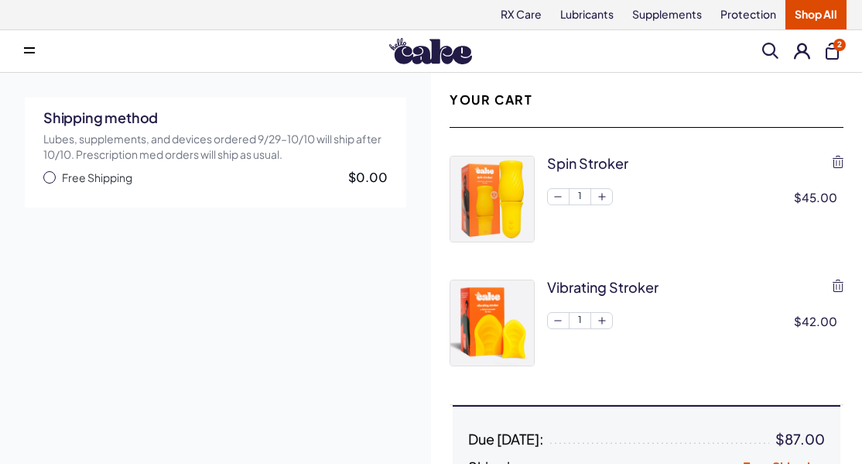
click at [48, 173] on span "button" at bounding box center [49, 177] width 12 height 12
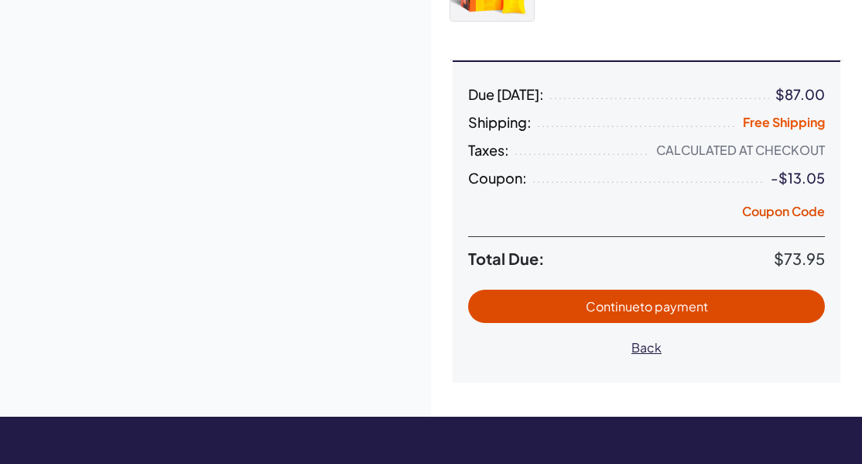
scroll to position [341, 0]
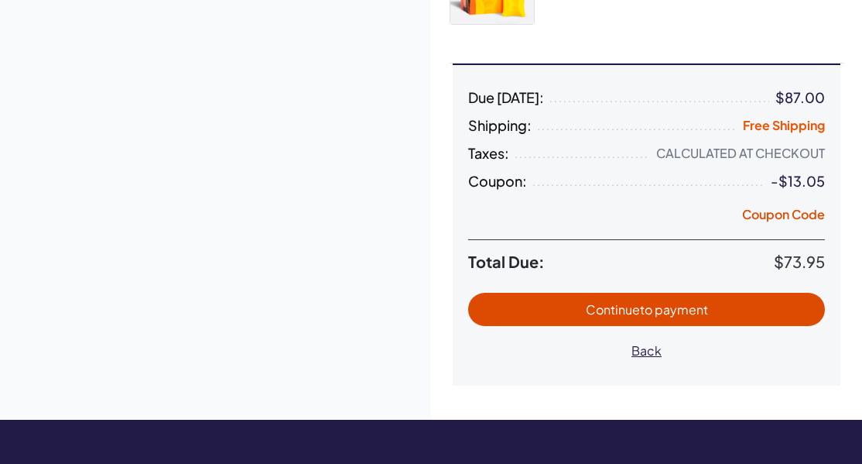
click at [675, 314] on span "to payment" at bounding box center [674, 309] width 68 height 16
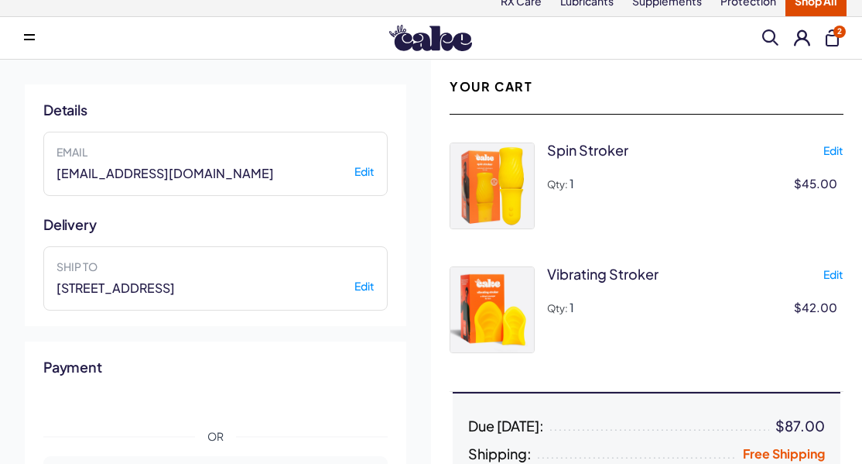
scroll to position [11, 0]
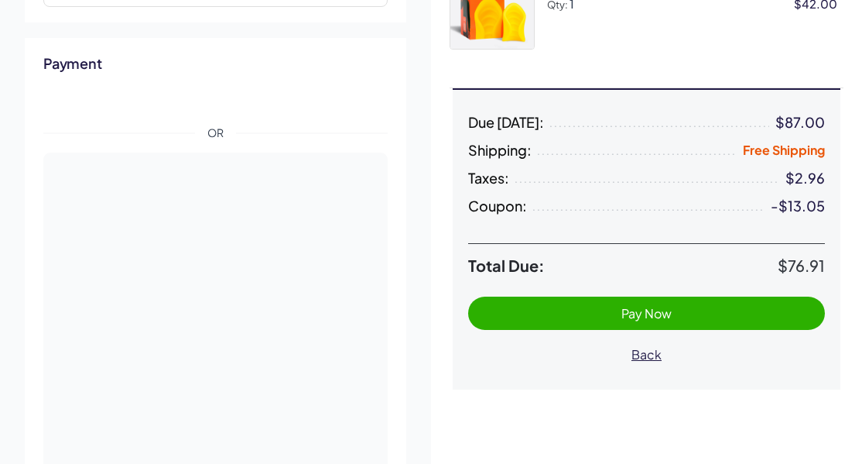
click at [664, 318] on div "Your Cart spin stroker Qty: 1 $45.00 Edit vibrating stroker Qty: 1 $42.00 Edit …" at bounding box center [646, 345] width 431 height 1179
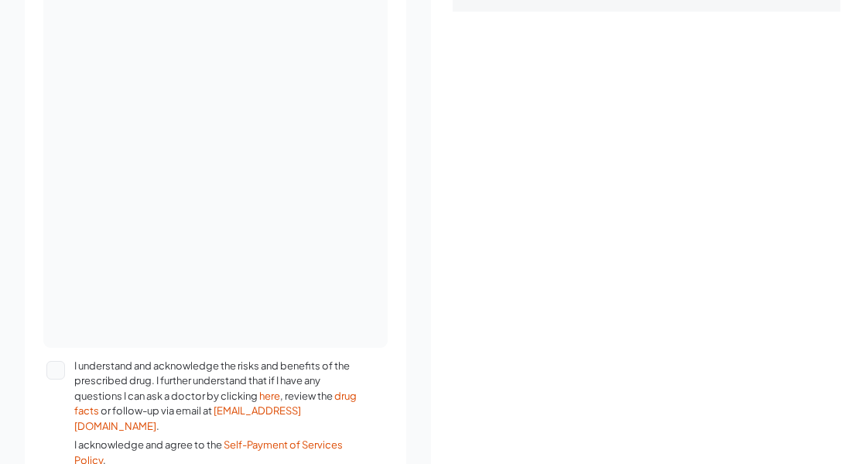
scroll to position [692, 0]
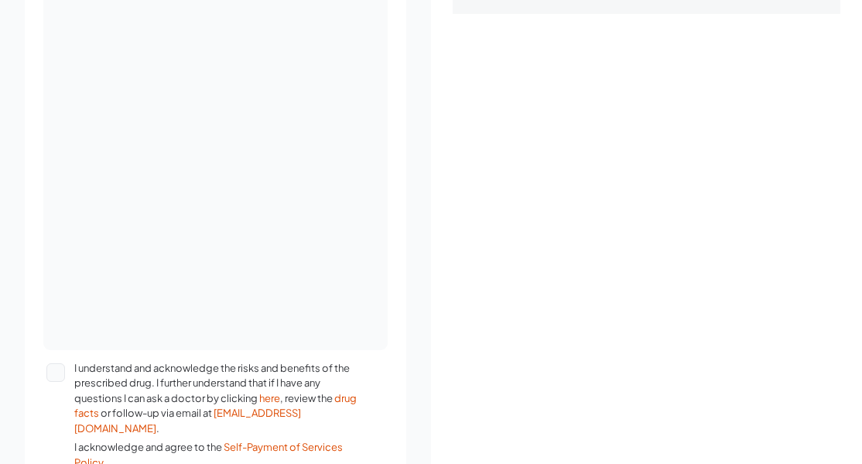
click at [54, 368] on button "I understand and acknowledge the risks and benefits of the prescribed drug. I f…" at bounding box center [55, 372] width 19 height 19
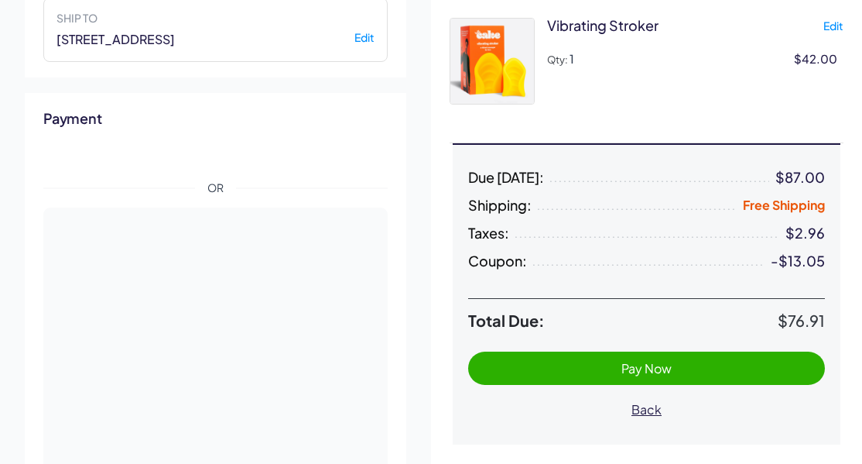
scroll to position [349, 0]
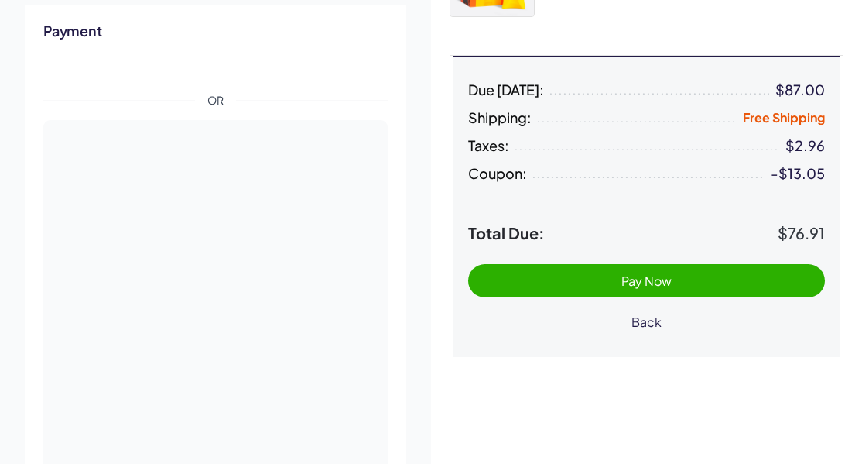
click at [671, 284] on span "Pay Now" at bounding box center [646, 280] width 50 height 16
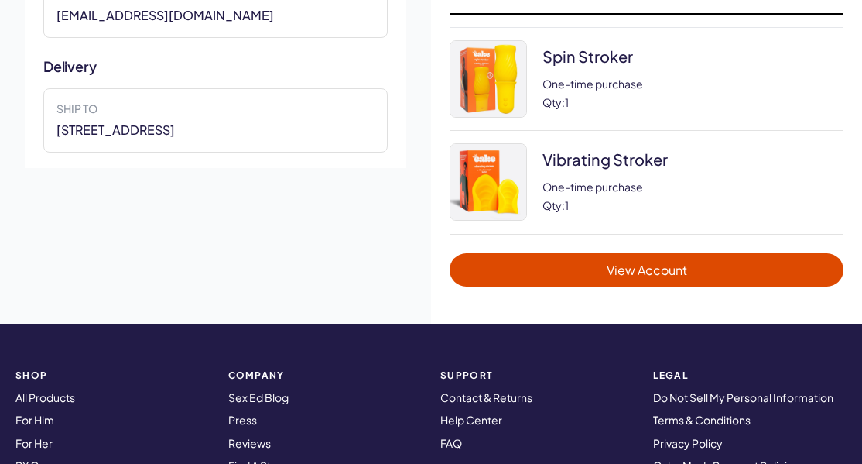
scroll to position [172, 0]
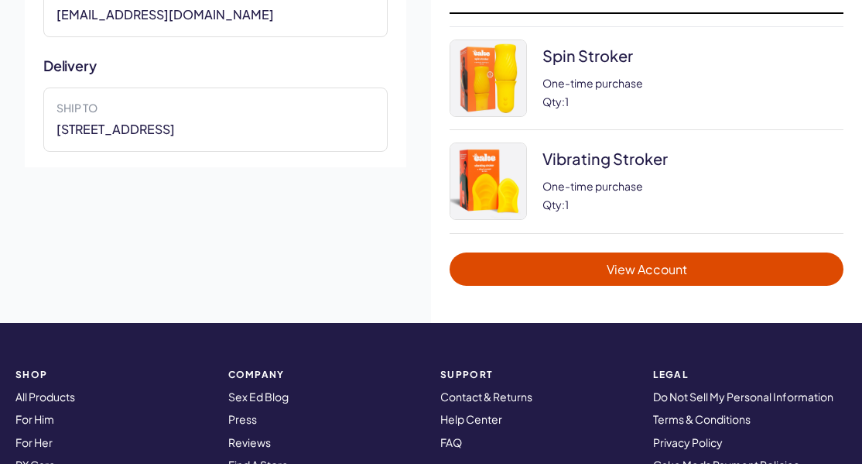
click at [642, 272] on span "View Account" at bounding box center [646, 269] width 363 height 18
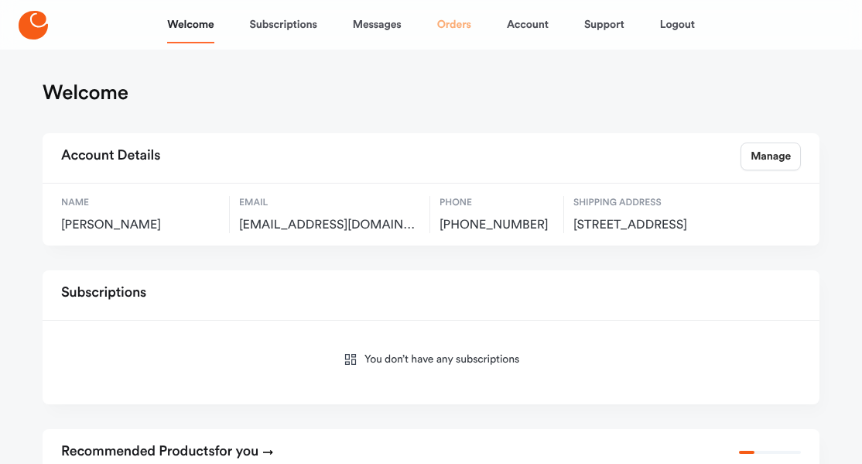
click at [457, 26] on link "Orders" at bounding box center [454, 24] width 34 height 37
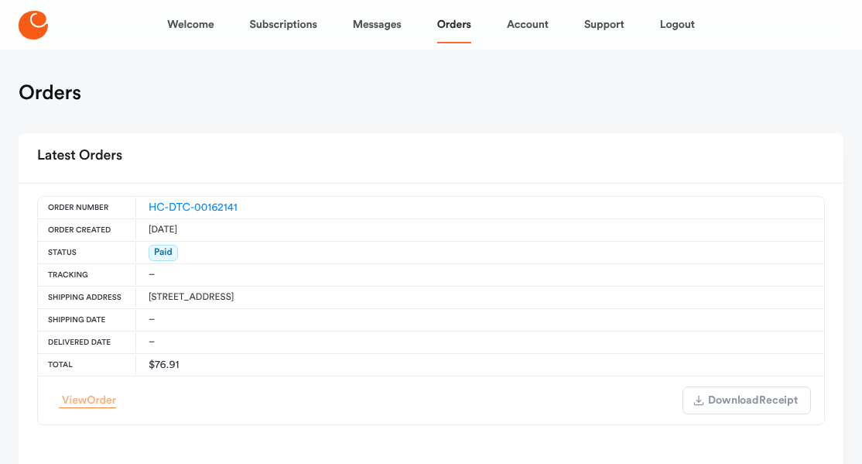
click at [92, 395] on span "Order" at bounding box center [101, 400] width 29 height 11
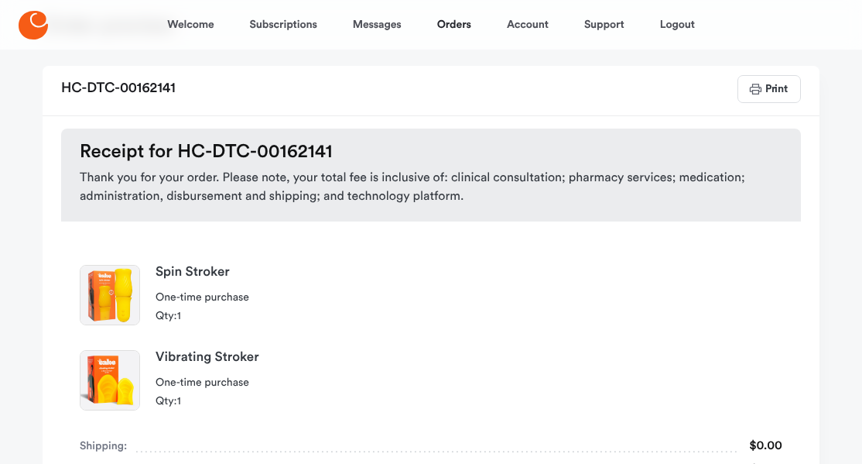
scroll to position [59, 0]
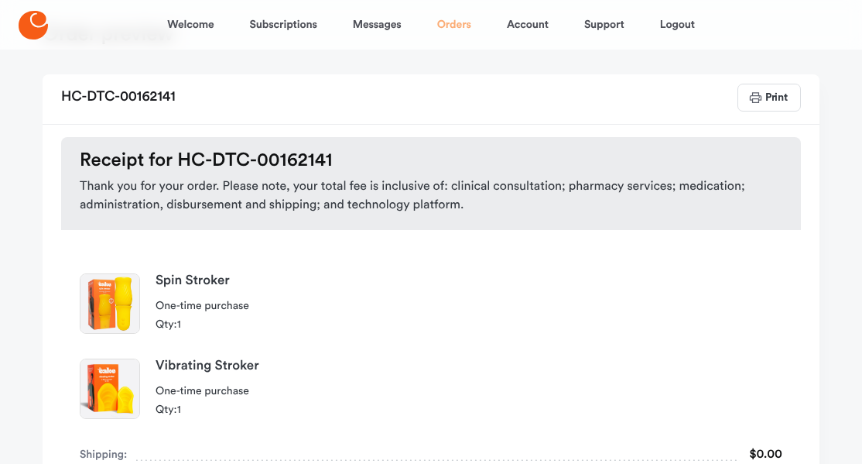
click at [450, 26] on link "Orders" at bounding box center [454, 24] width 34 height 37
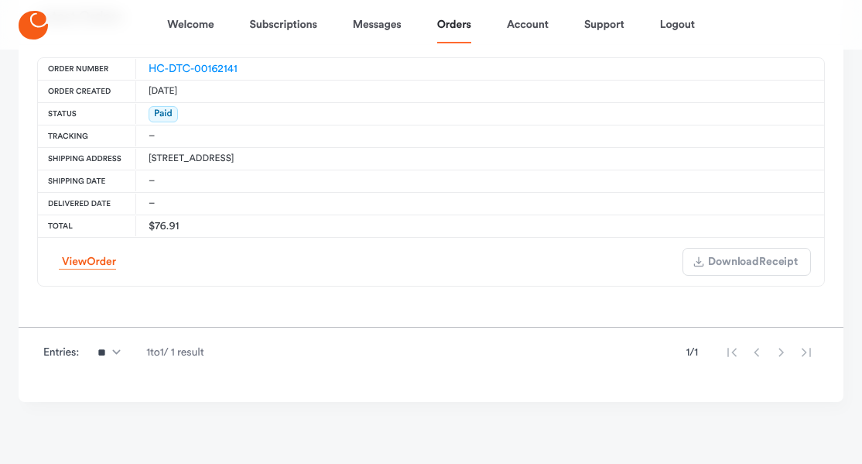
scroll to position [138, 0]
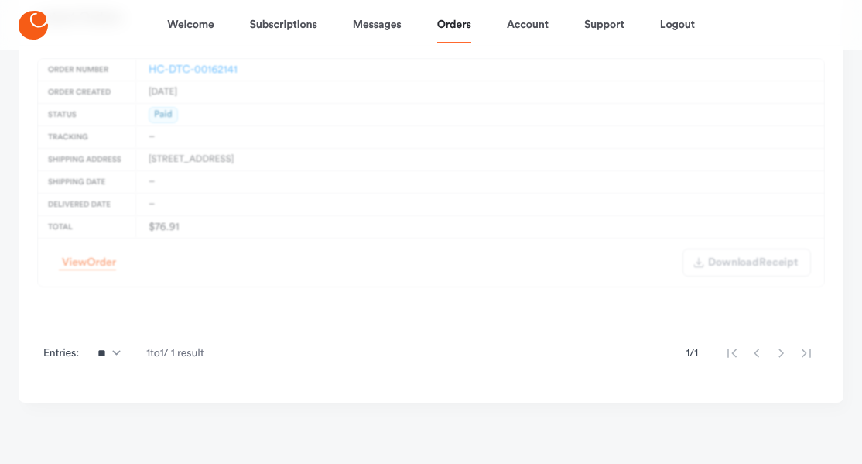
click at [17, 58] on main "Orders Latest Orders Order # Order Created Status Tracking Shipping Address Shi…" at bounding box center [431, 188] width 862 height 553
